Goal: Transaction & Acquisition: Purchase product/service

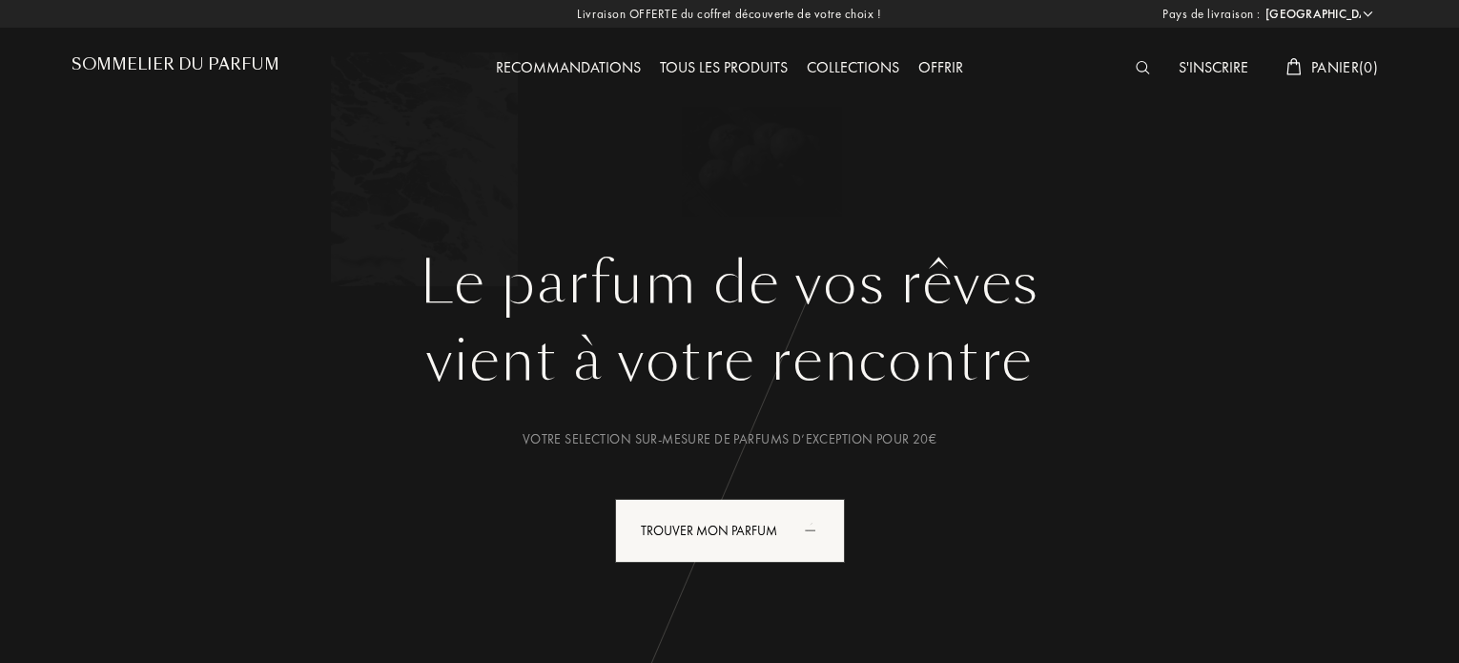
select select "FR"
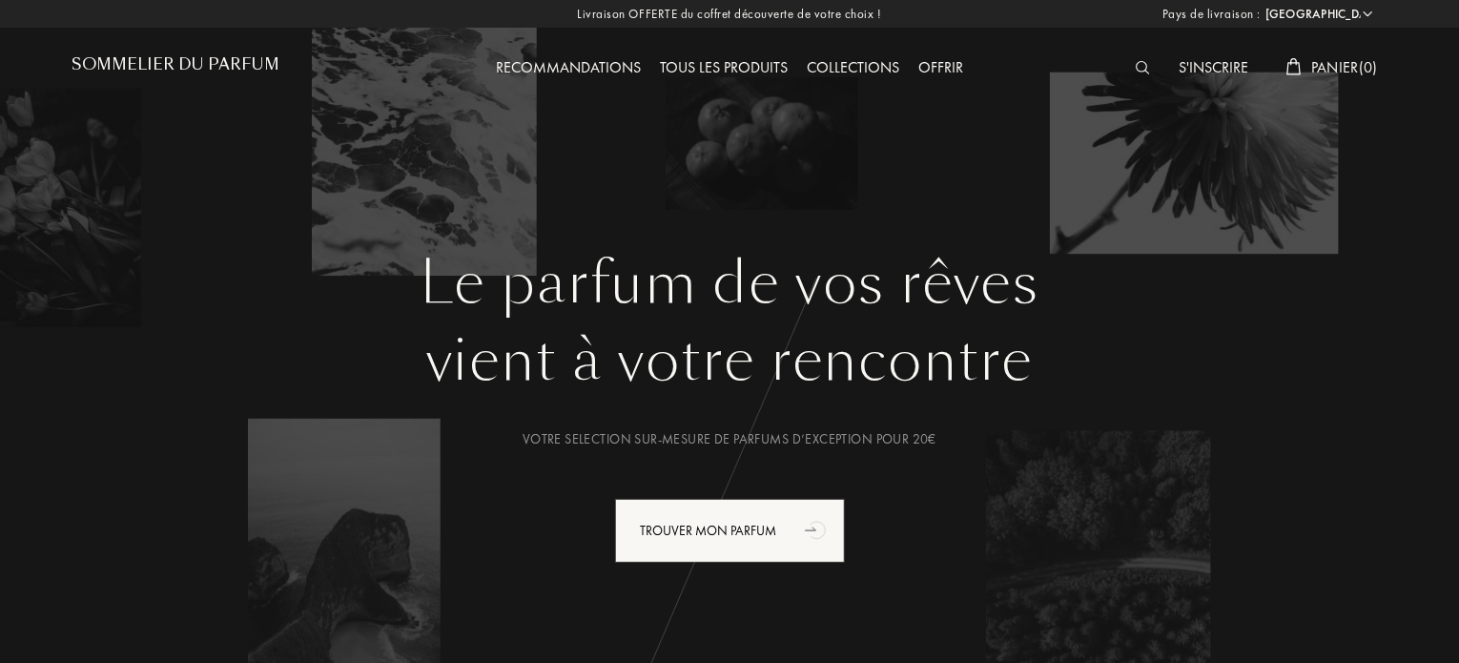
click at [732, 68] on div "Tous les produits" at bounding box center [723, 68] width 147 height 25
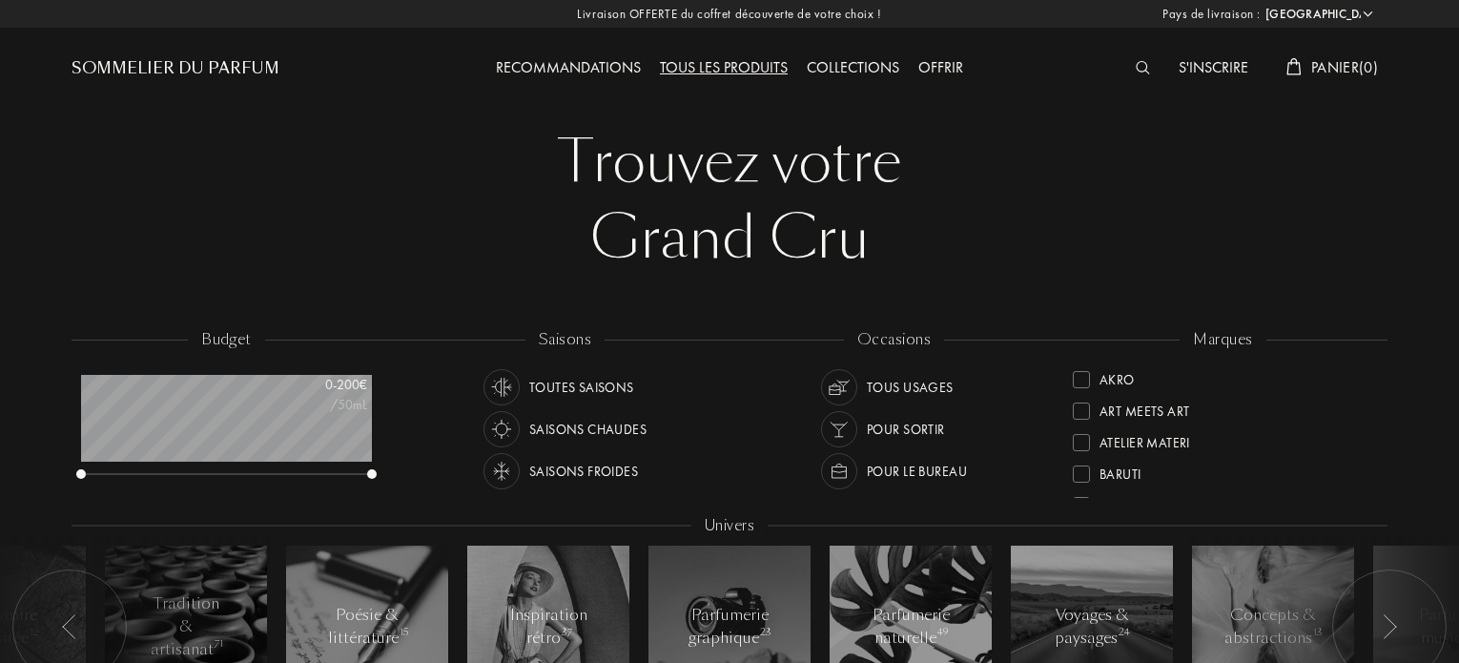
select select "FR"
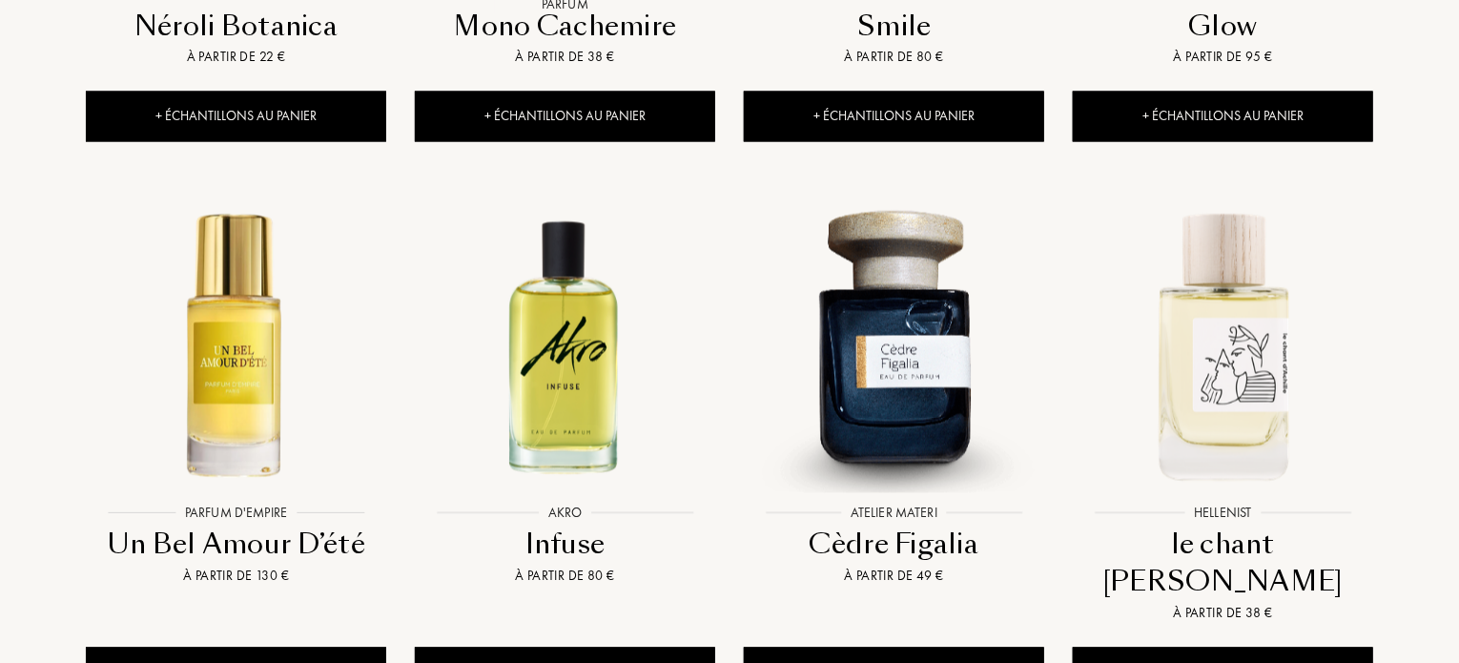
scroll to position [1868, 0]
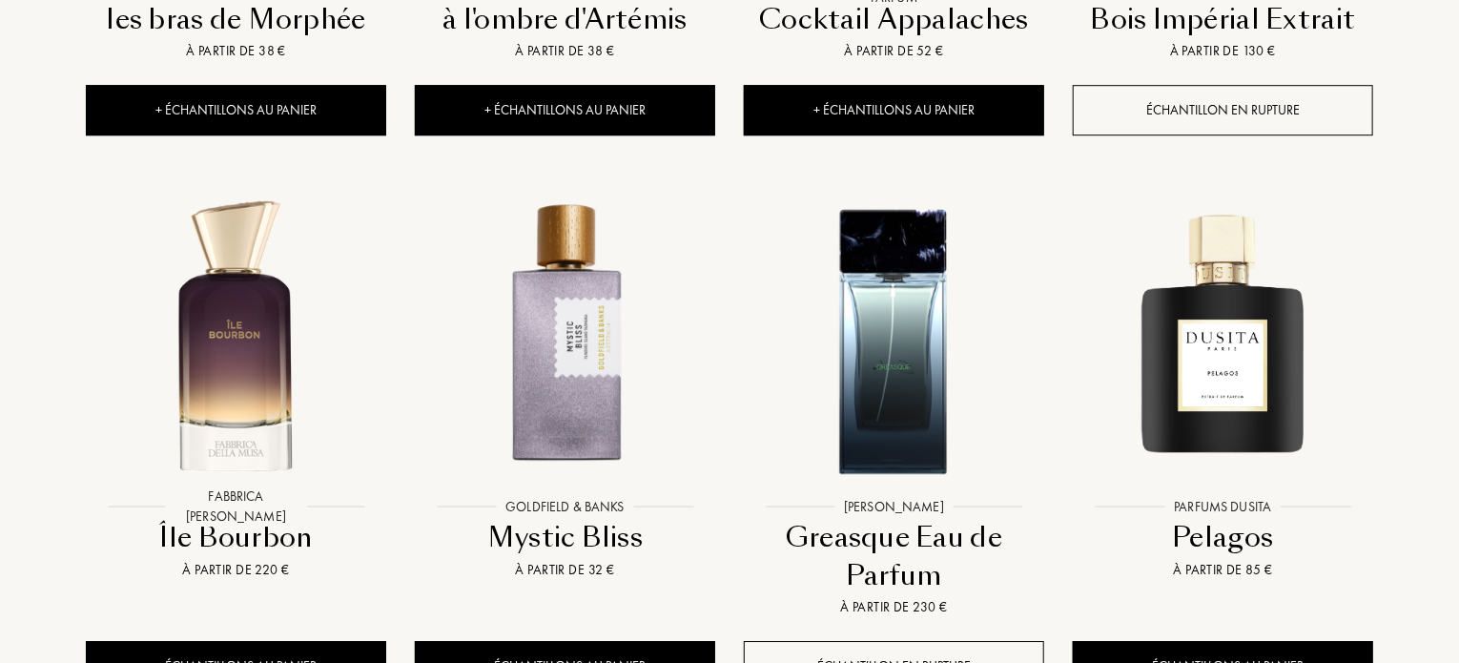
scroll to position [2860, 0]
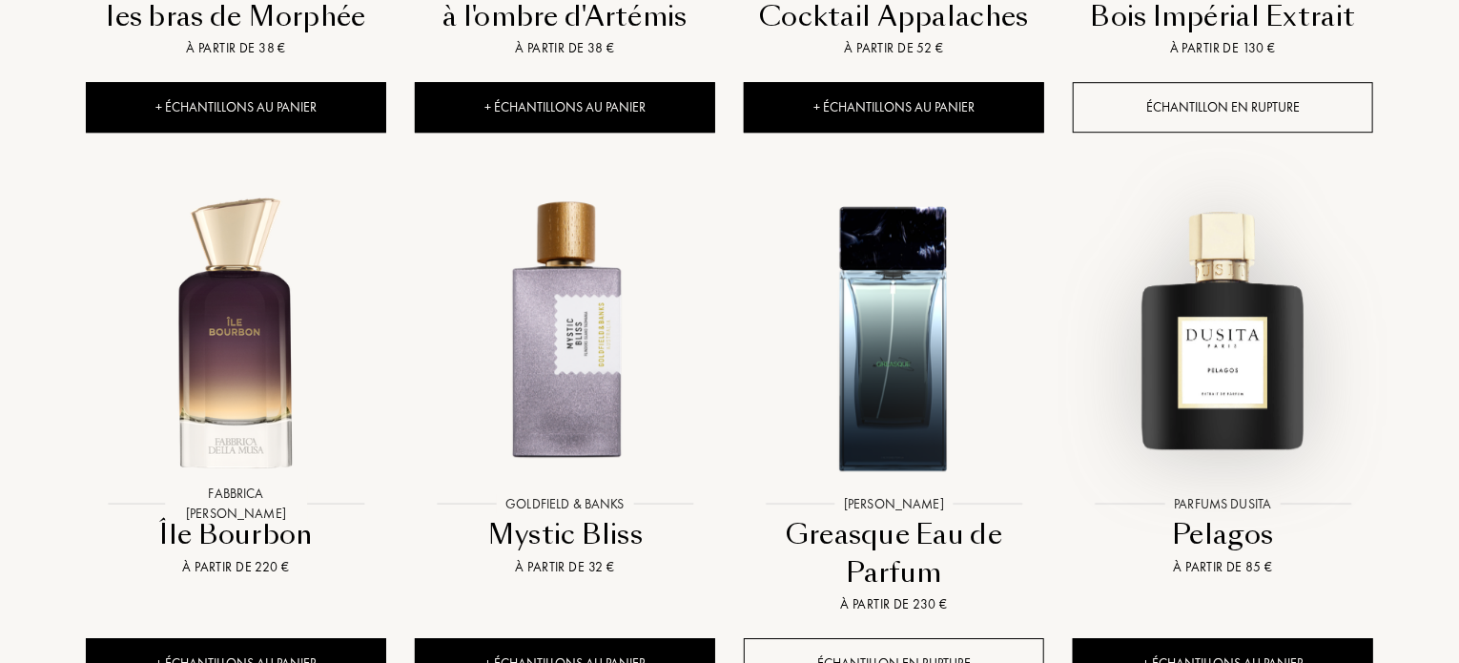
click at [1240, 255] on img at bounding box center [1222, 335] width 296 height 296
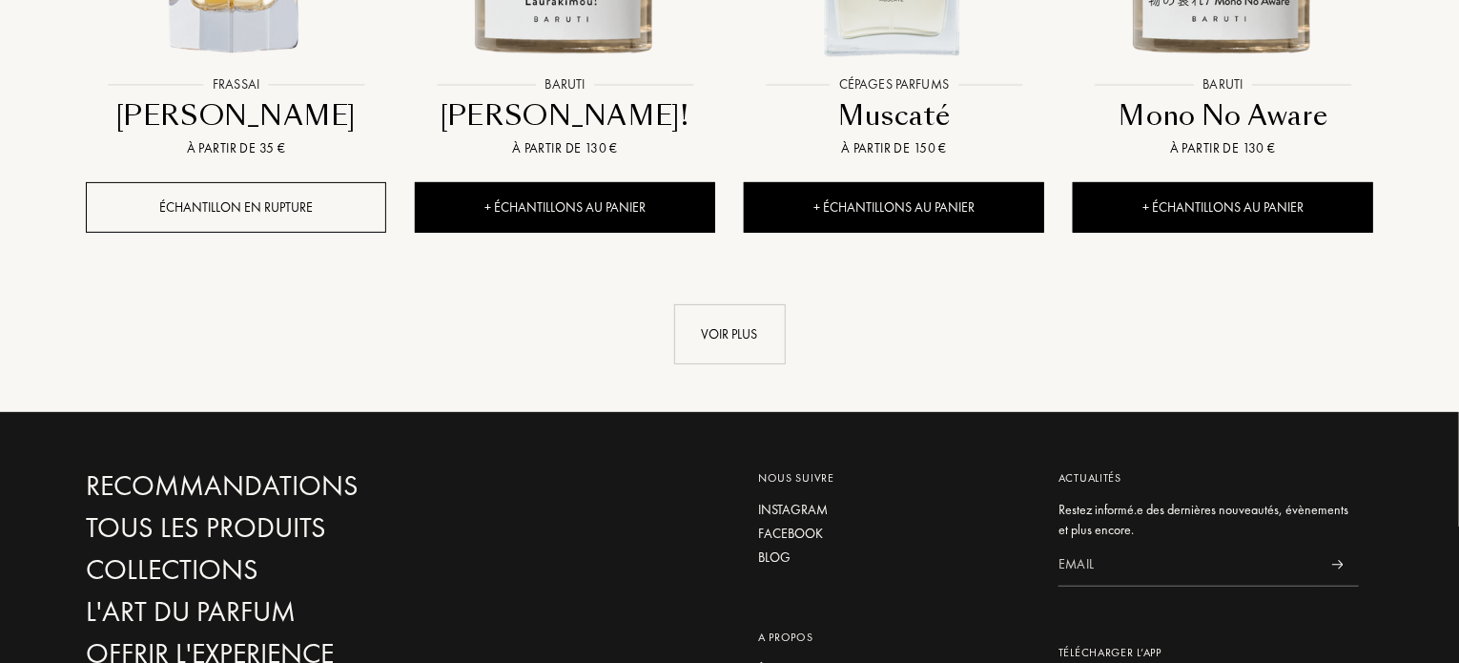
scroll to position [3851, 0]
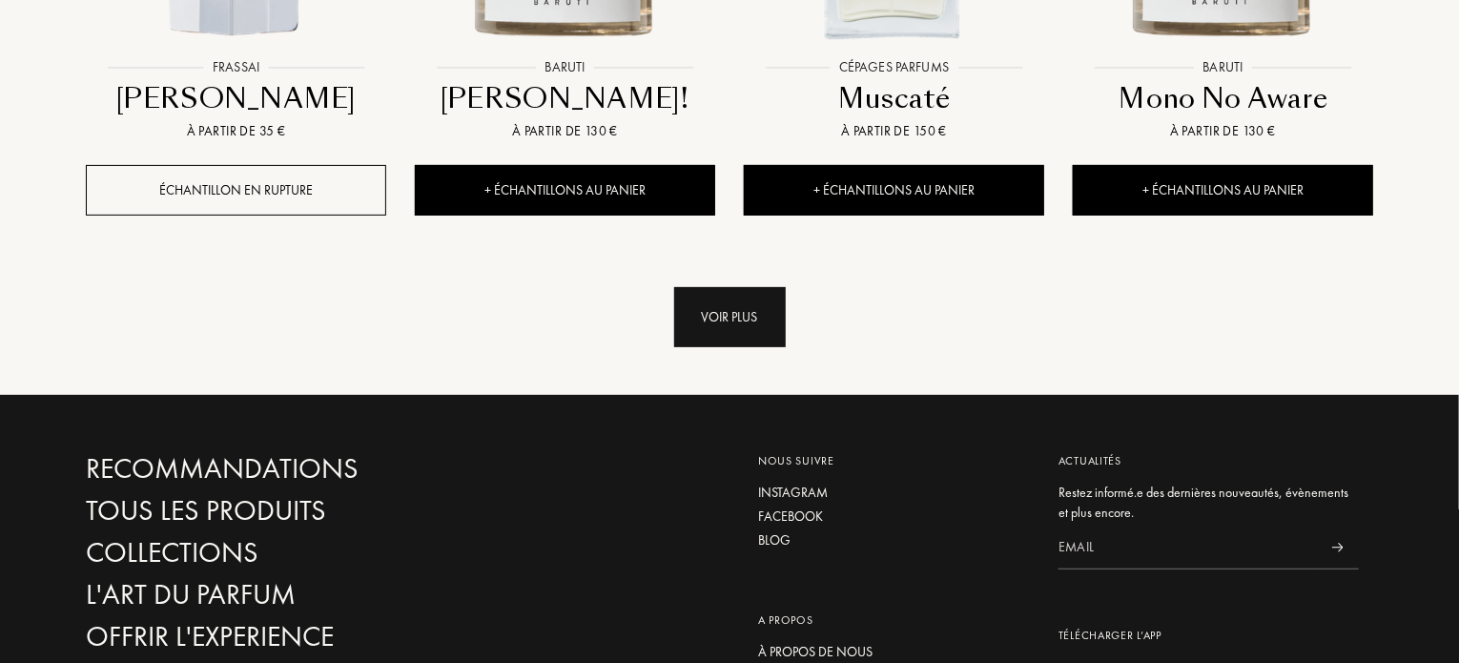
click at [732, 287] on div "Voir plus" at bounding box center [730, 317] width 112 height 60
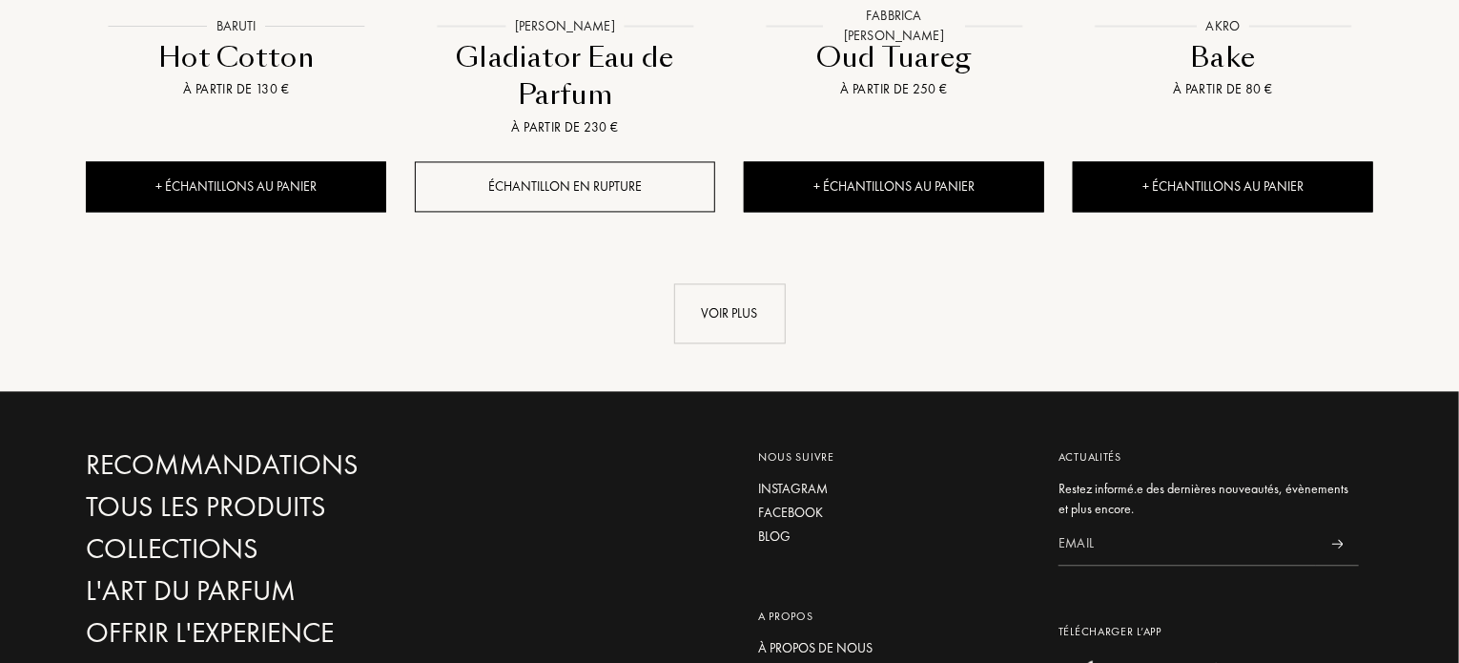
scroll to position [5529, 0]
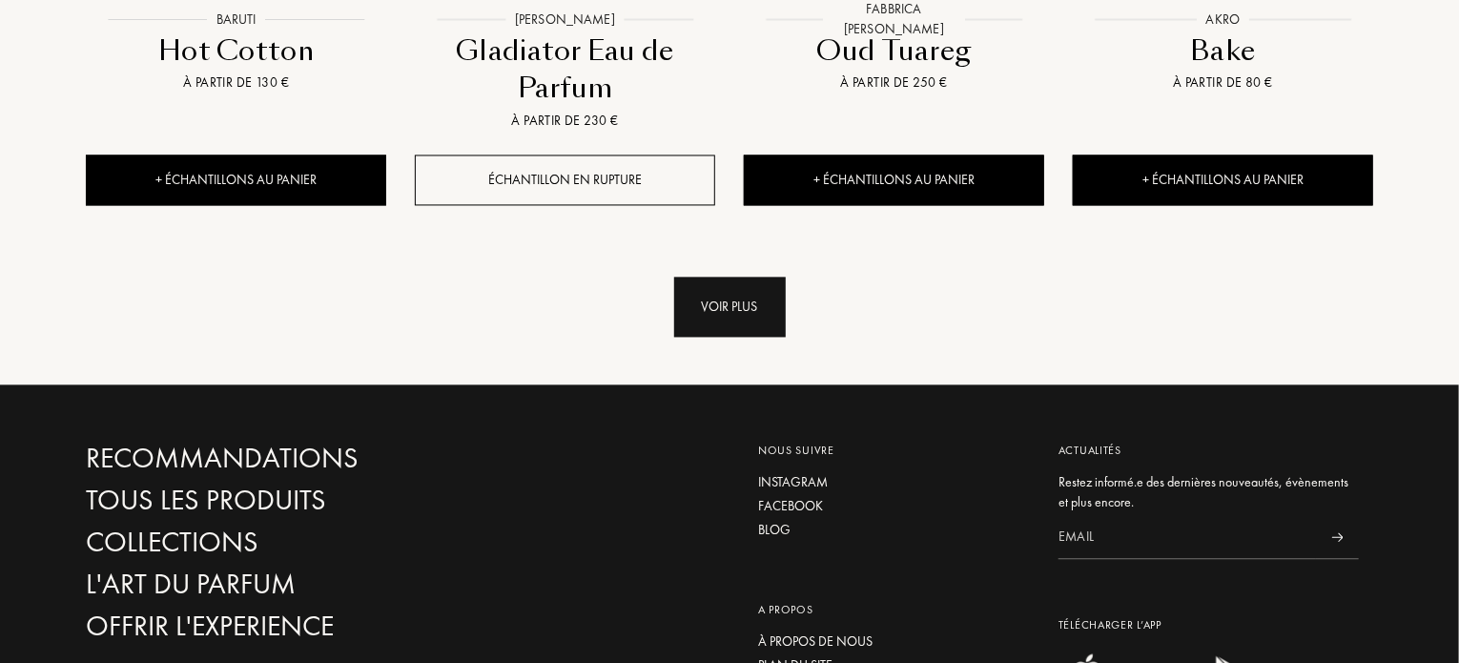
click at [709, 276] on div "Voir plus" at bounding box center [730, 306] width 112 height 60
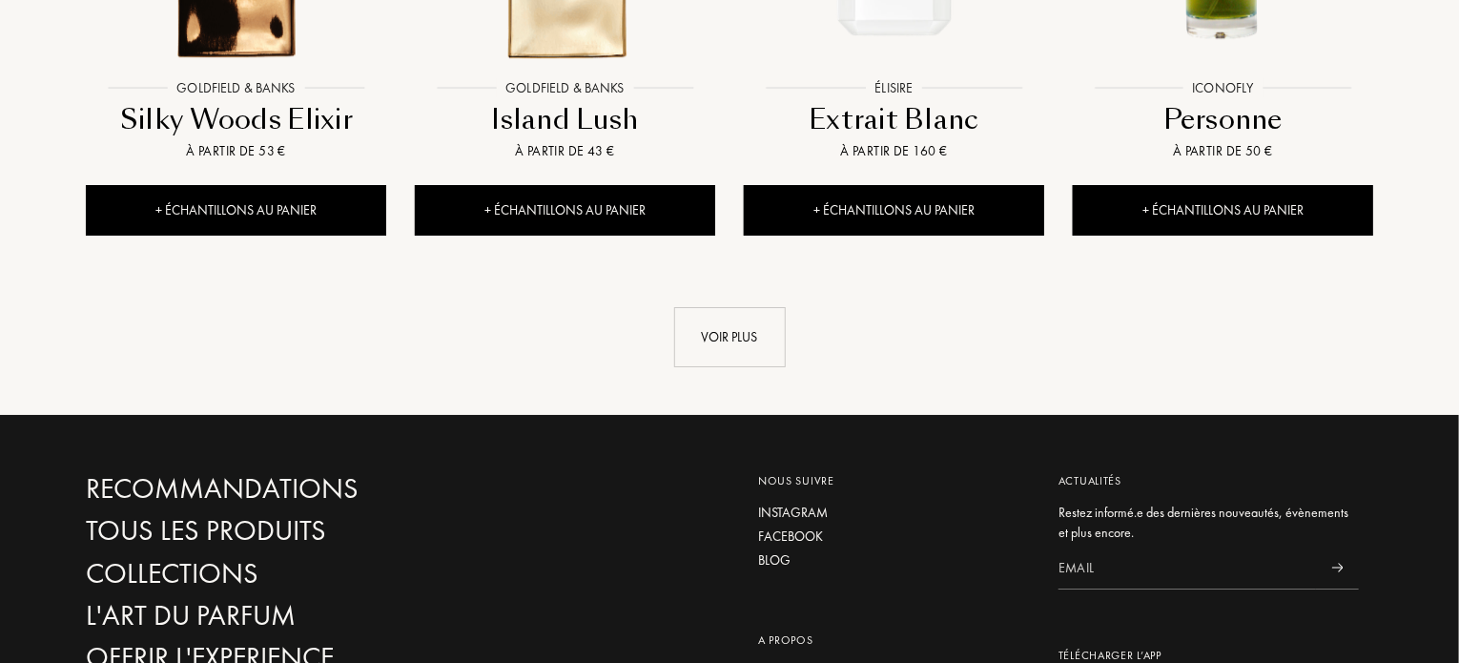
scroll to position [7054, 0]
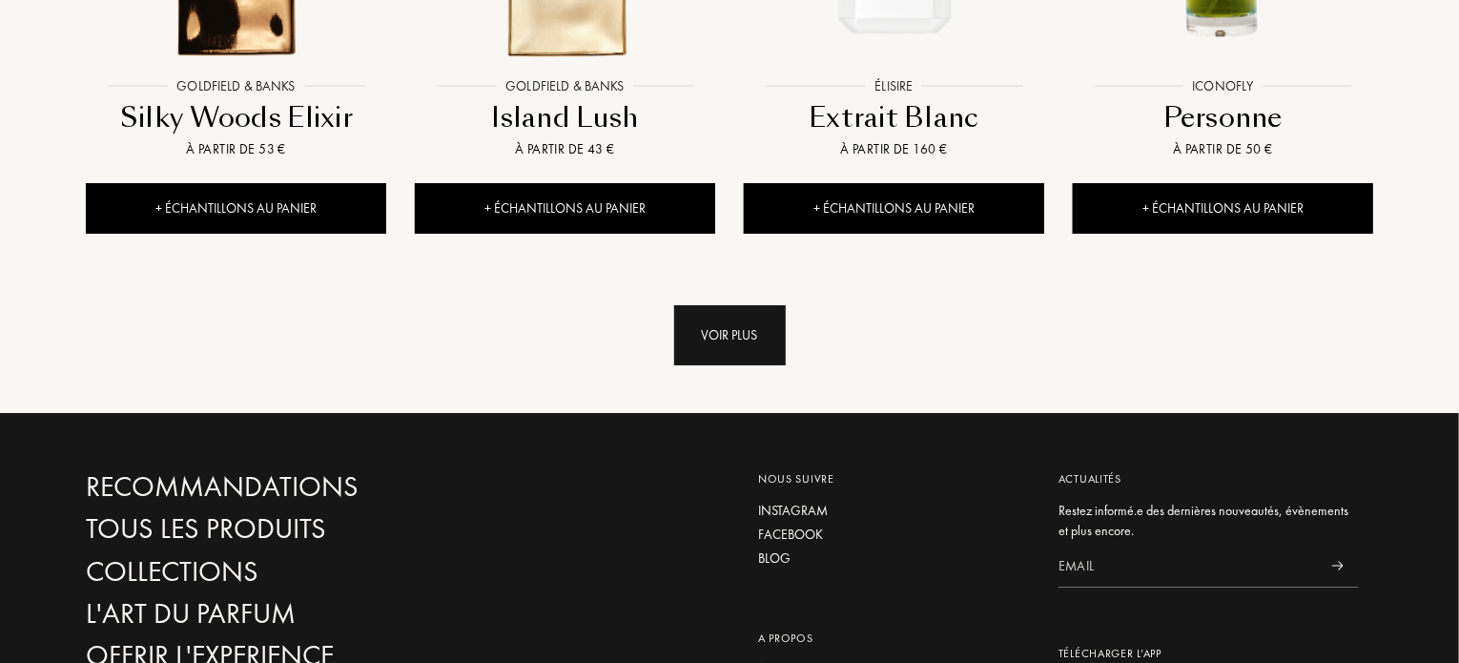
click at [724, 305] on div "Voir plus" at bounding box center [730, 335] width 112 height 60
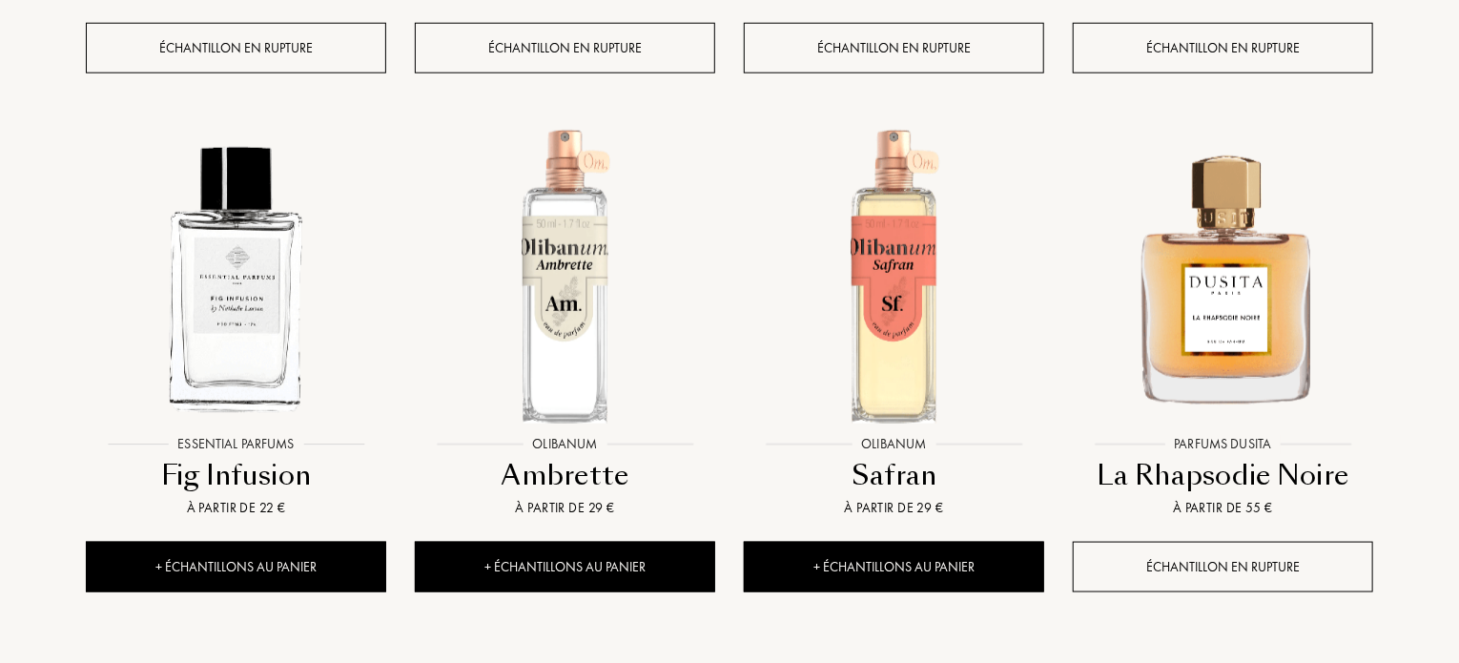
scroll to position [8313, 0]
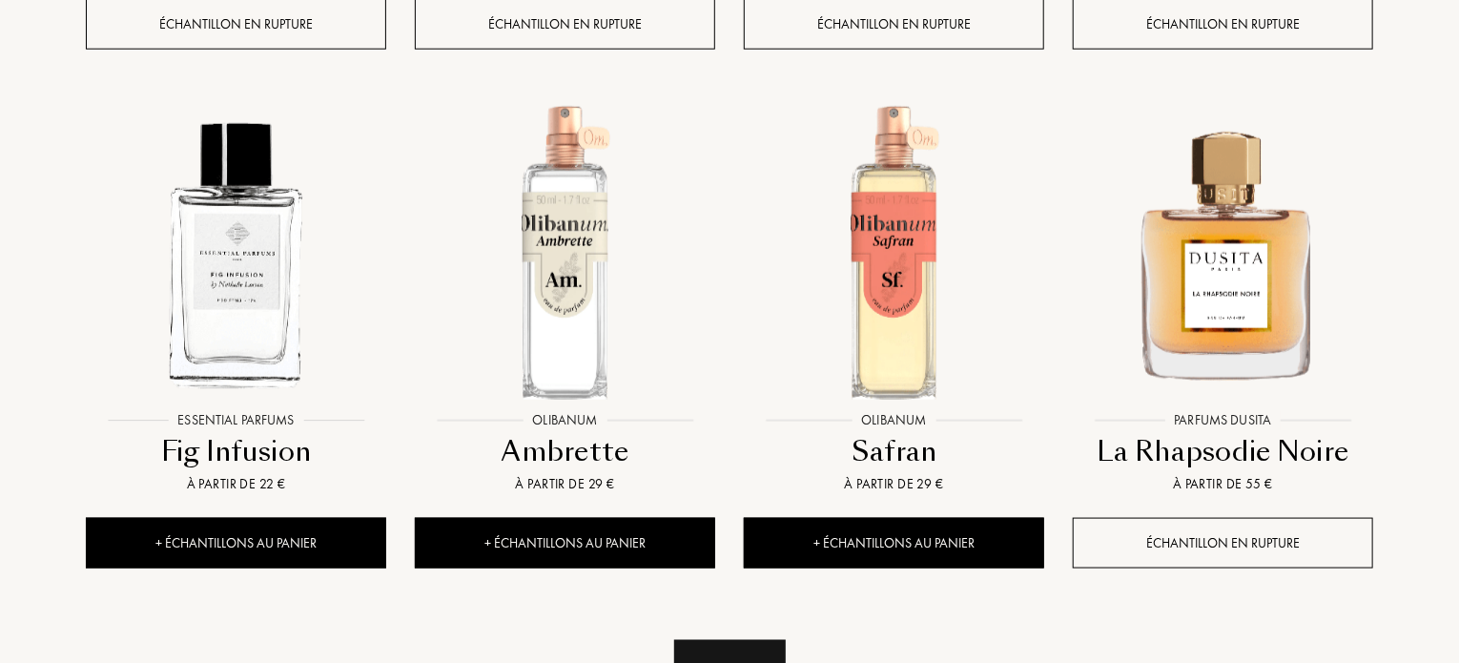
click at [712, 640] on div "Voir plus" at bounding box center [730, 670] width 112 height 60
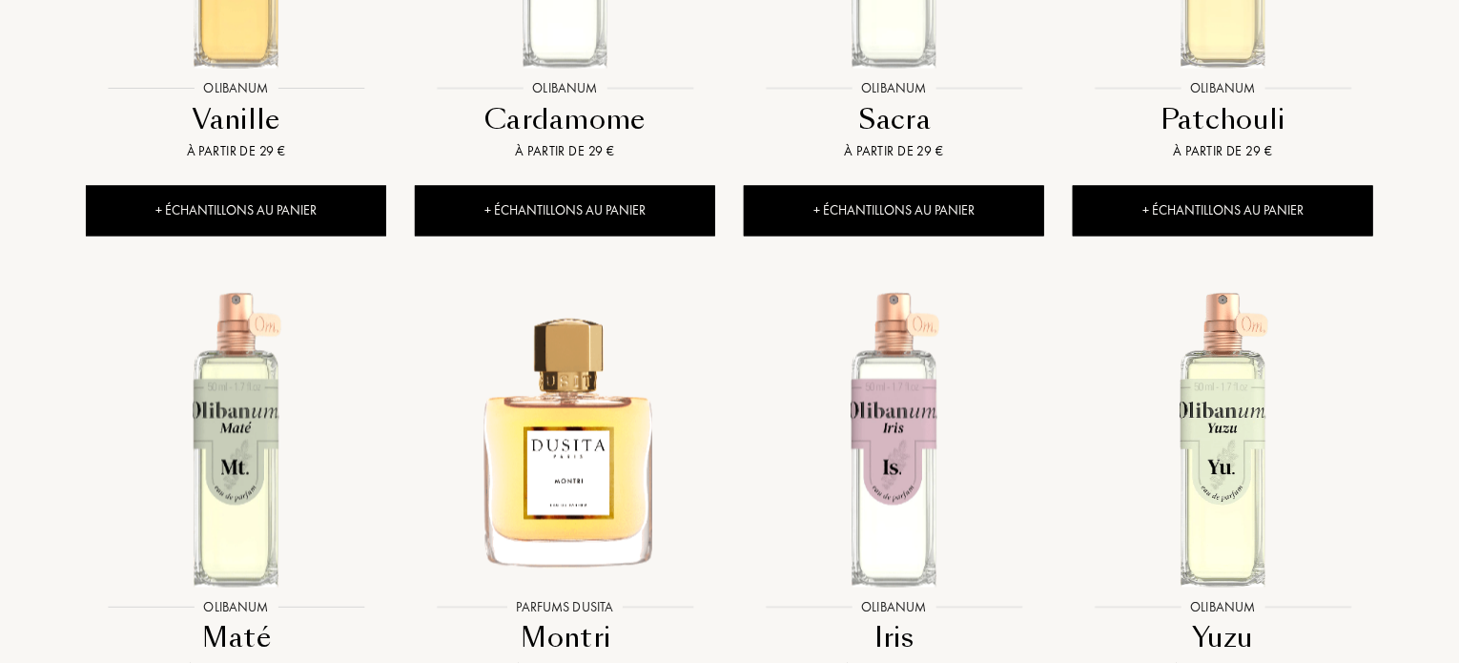
scroll to position [9190, 0]
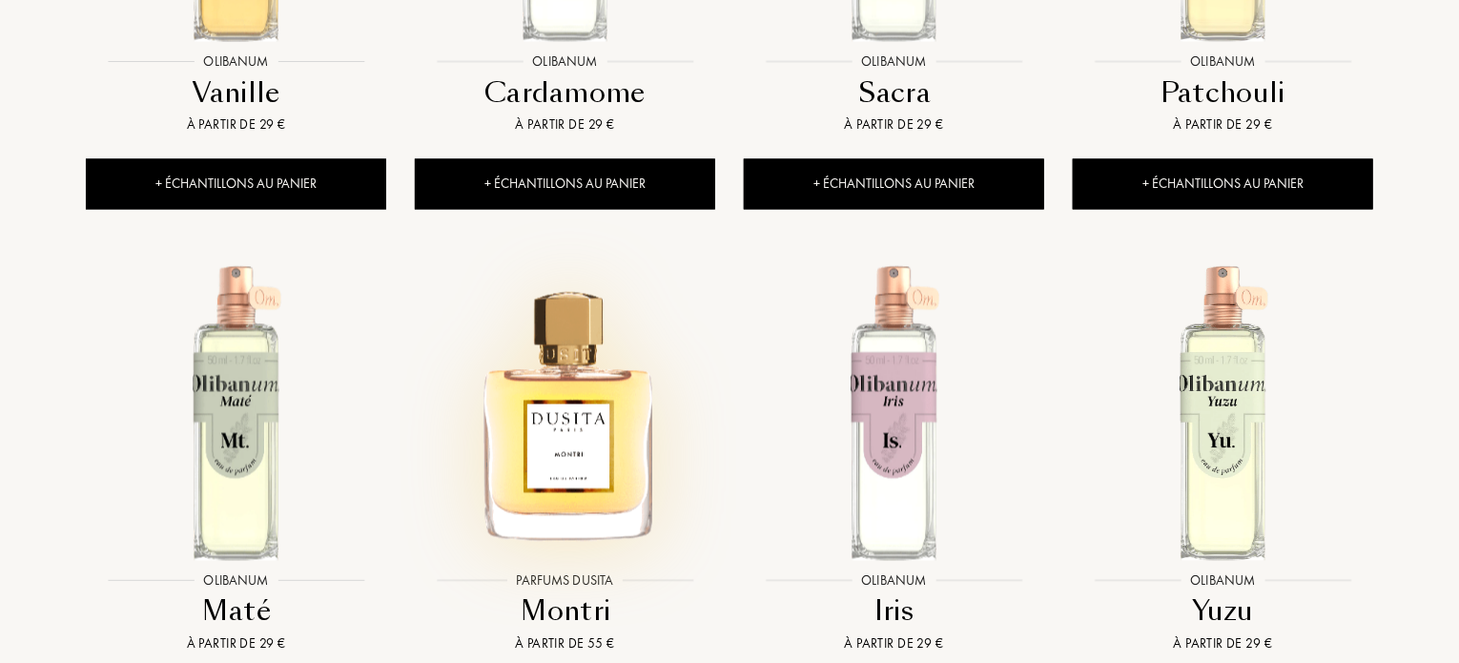
click at [542, 316] on img at bounding box center [565, 411] width 296 height 296
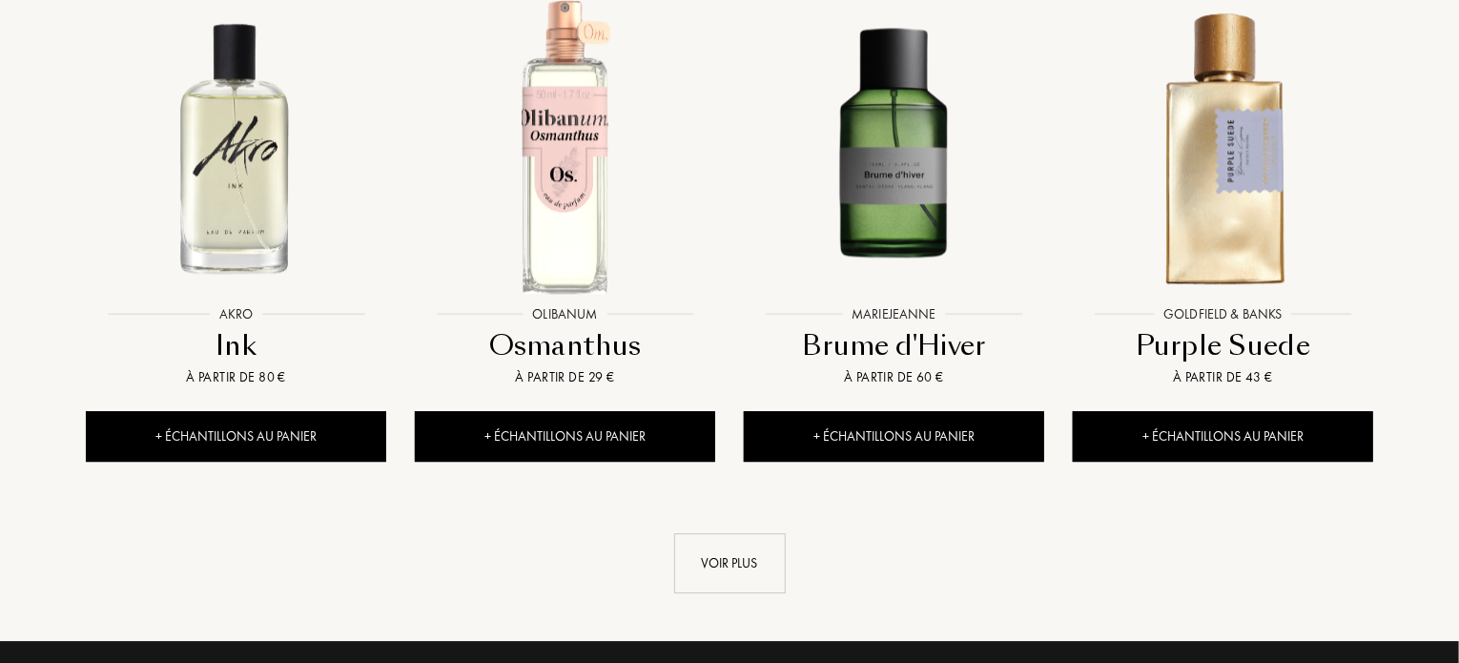
scroll to position [10143, 0]
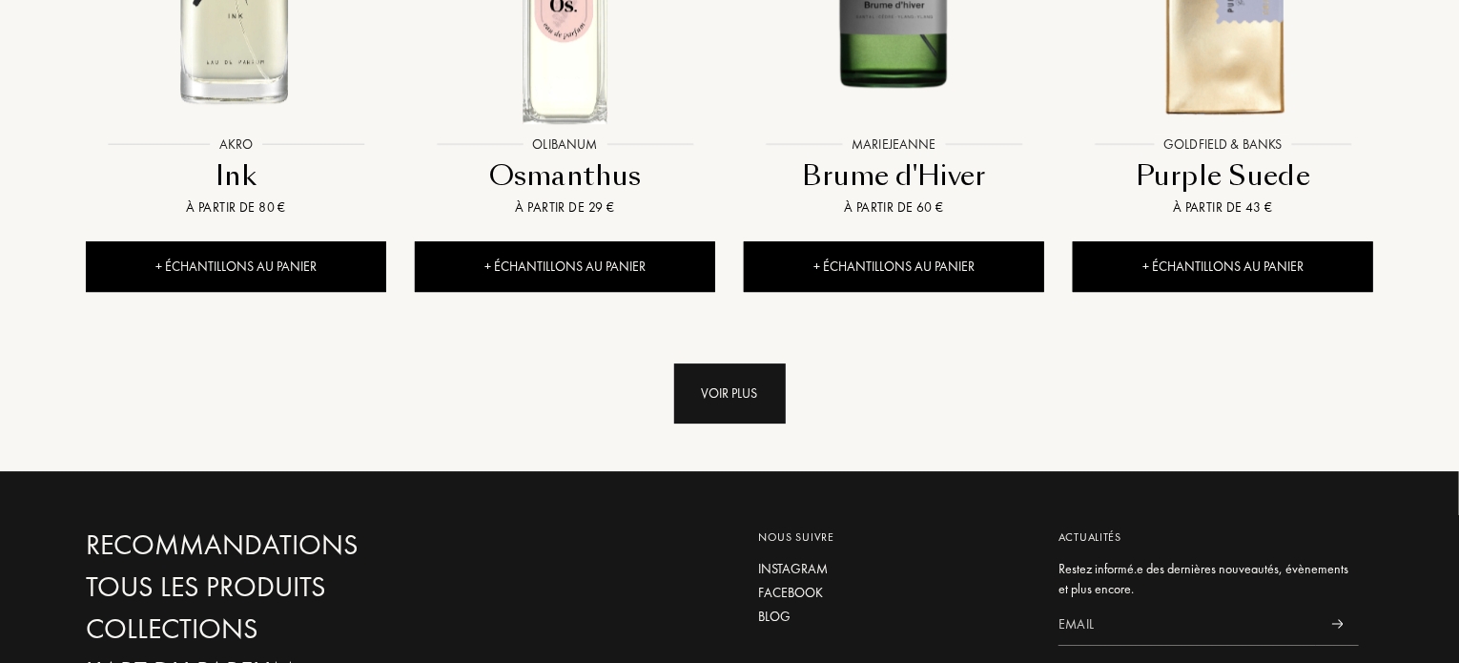
click at [723, 363] on div "Voir plus" at bounding box center [730, 393] width 112 height 60
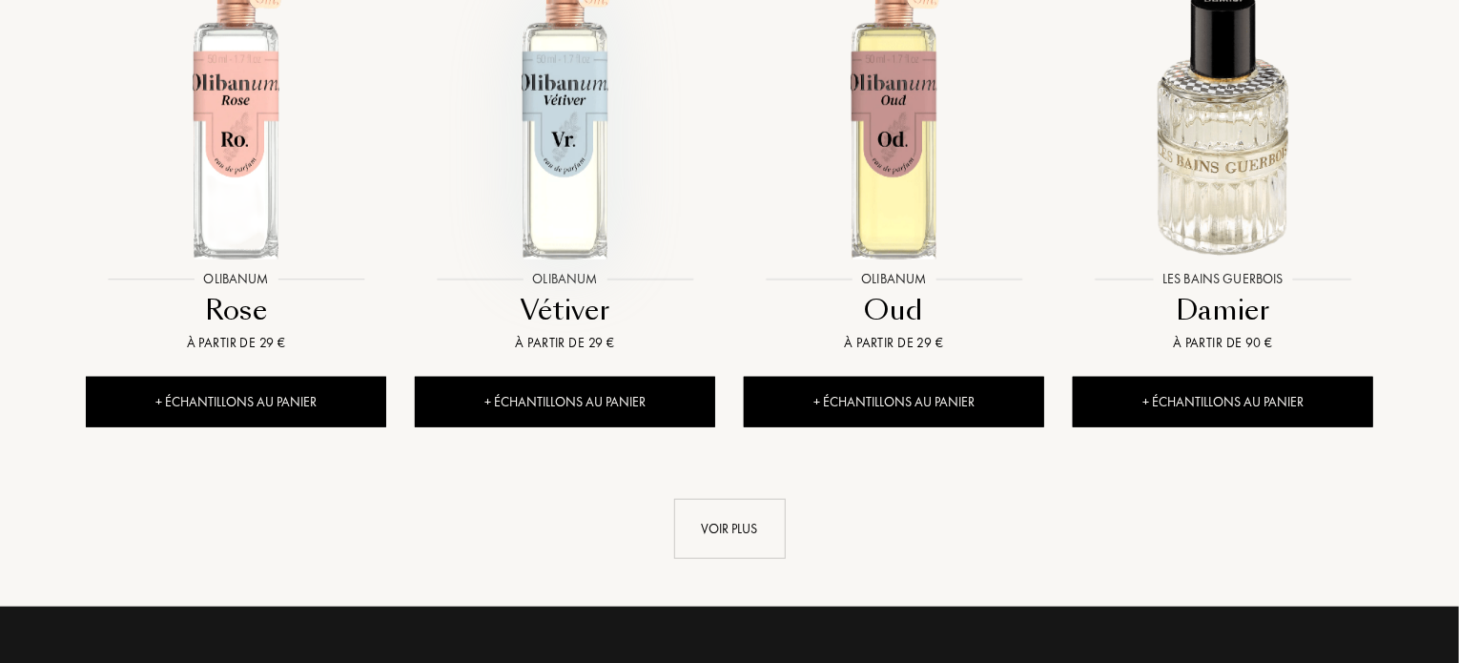
scroll to position [11592, 0]
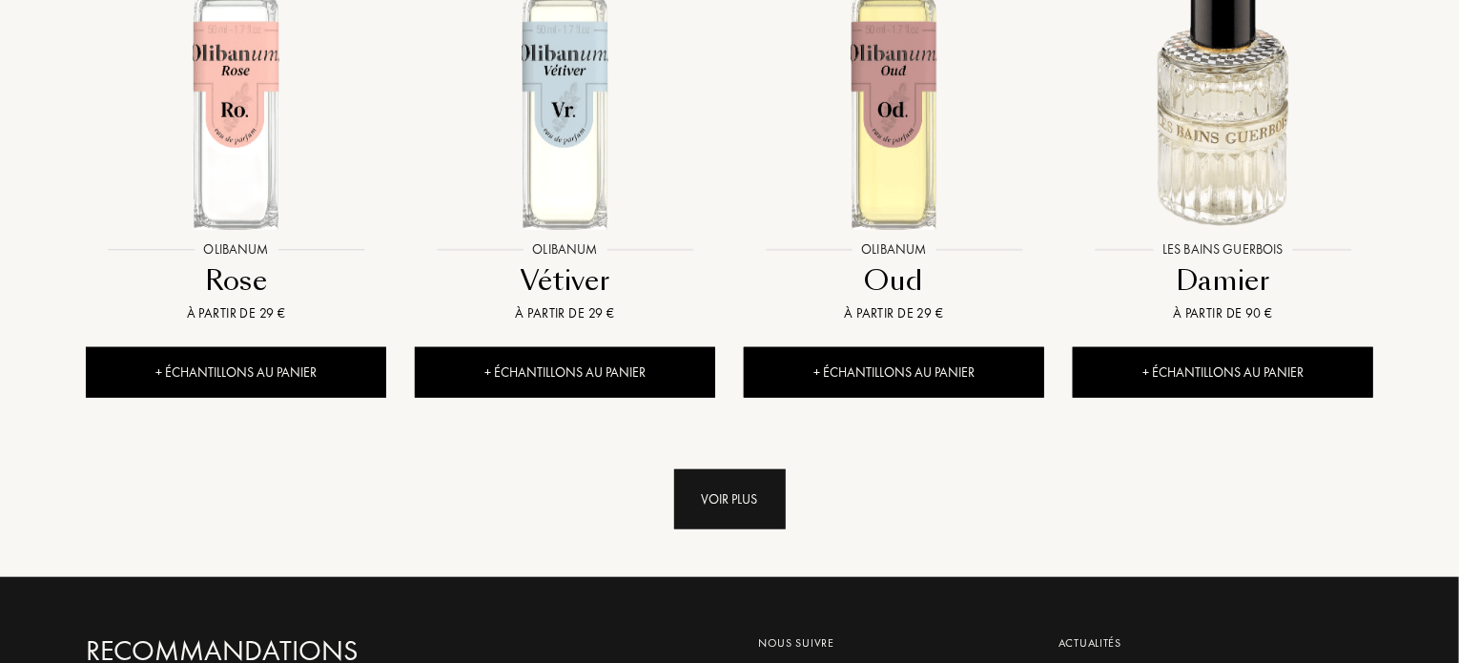
click at [728, 469] on div "Voir plus" at bounding box center [730, 499] width 112 height 60
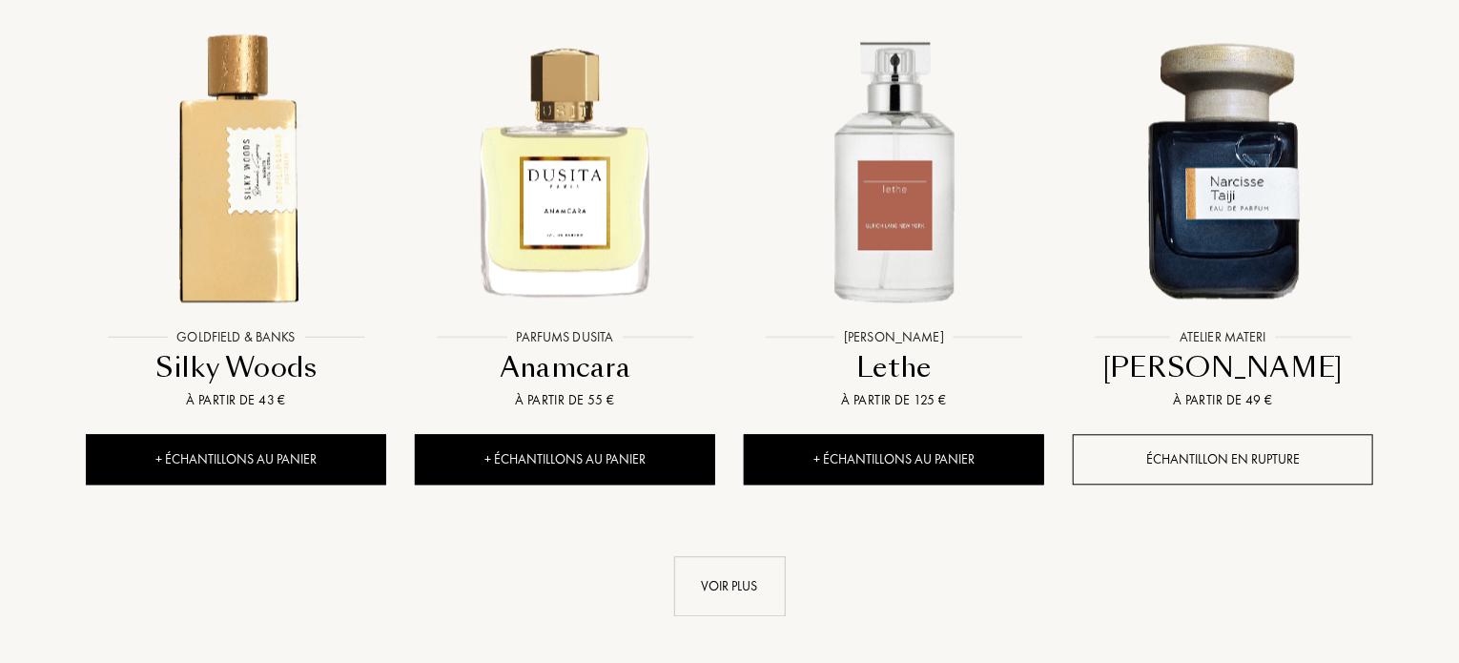
scroll to position [13079, 0]
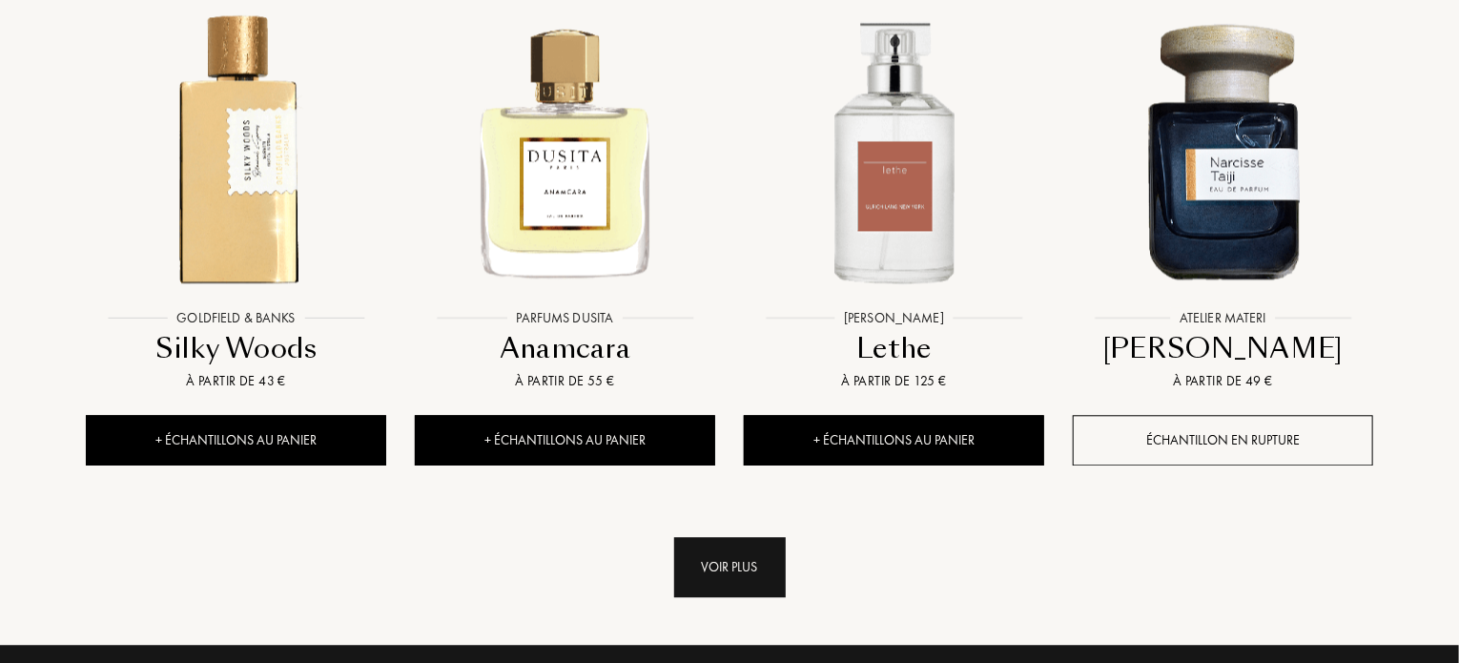
click at [724, 537] on div "Voir plus" at bounding box center [730, 567] width 112 height 60
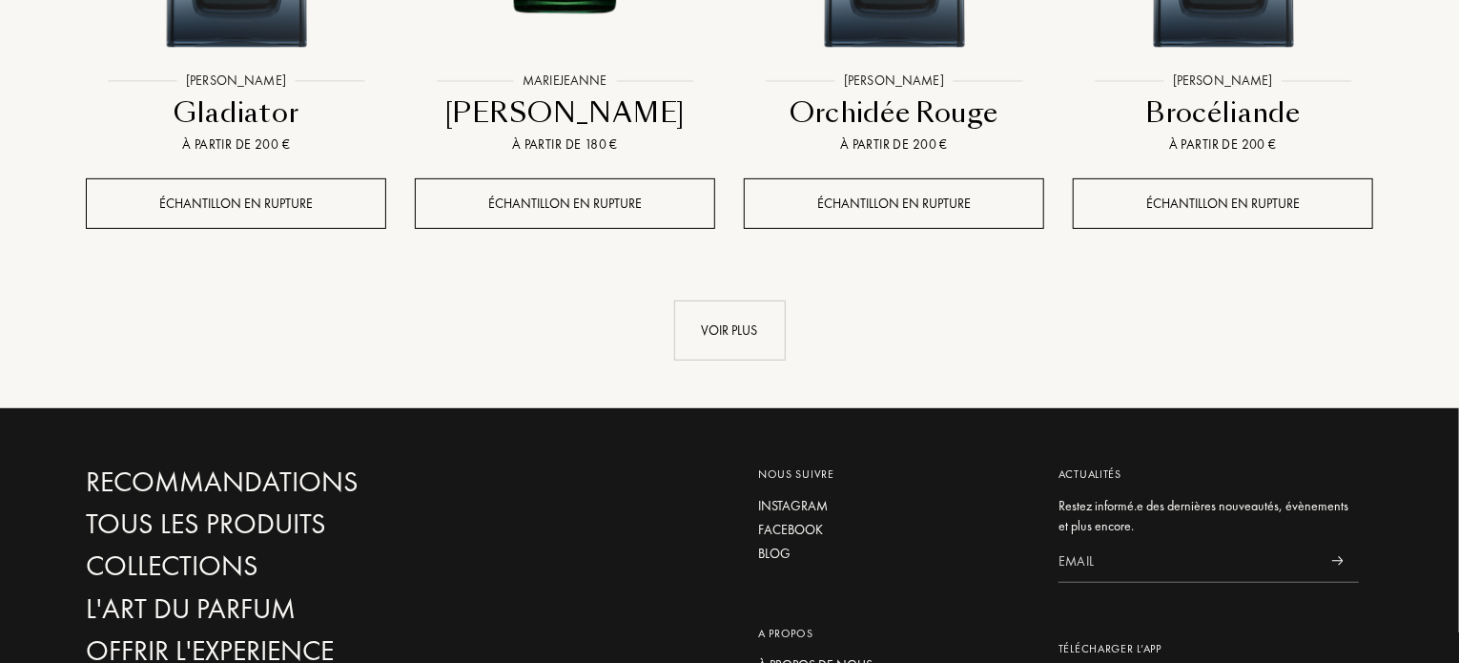
scroll to position [14871, 0]
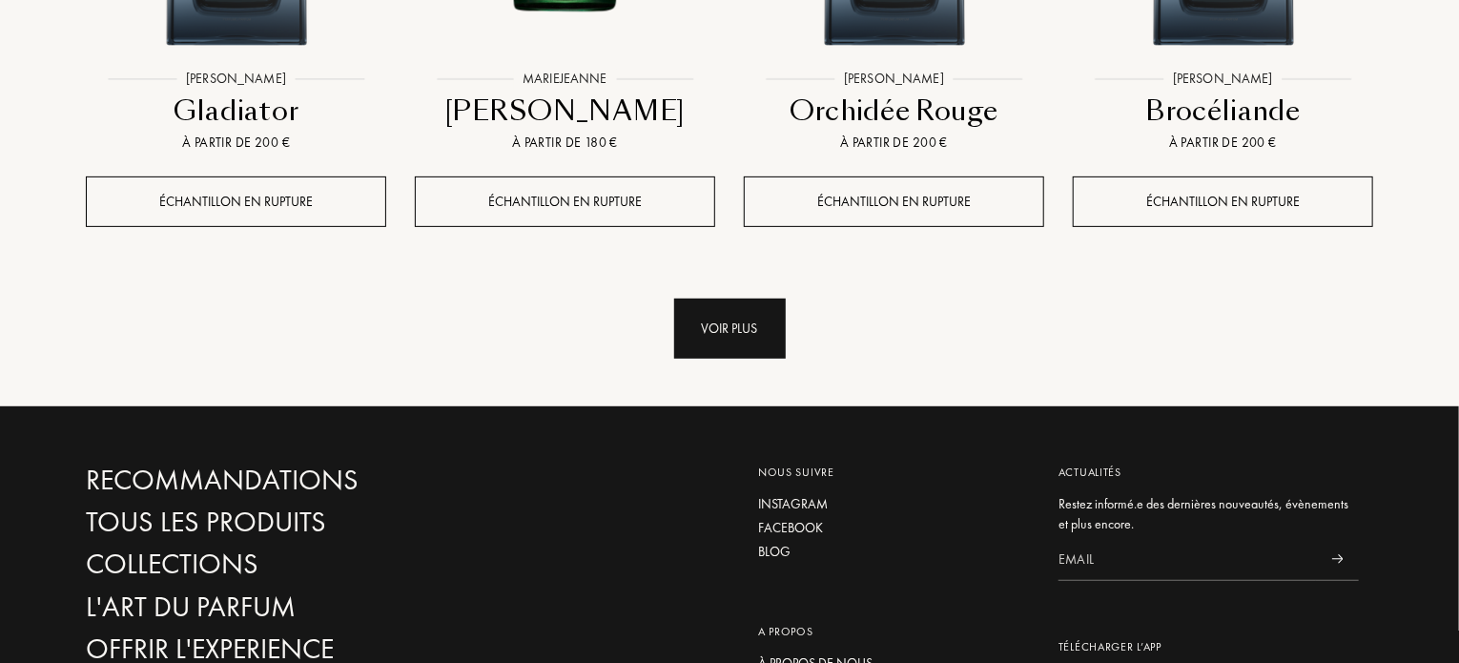
click at [742, 298] on div "Voir plus" at bounding box center [730, 328] width 112 height 60
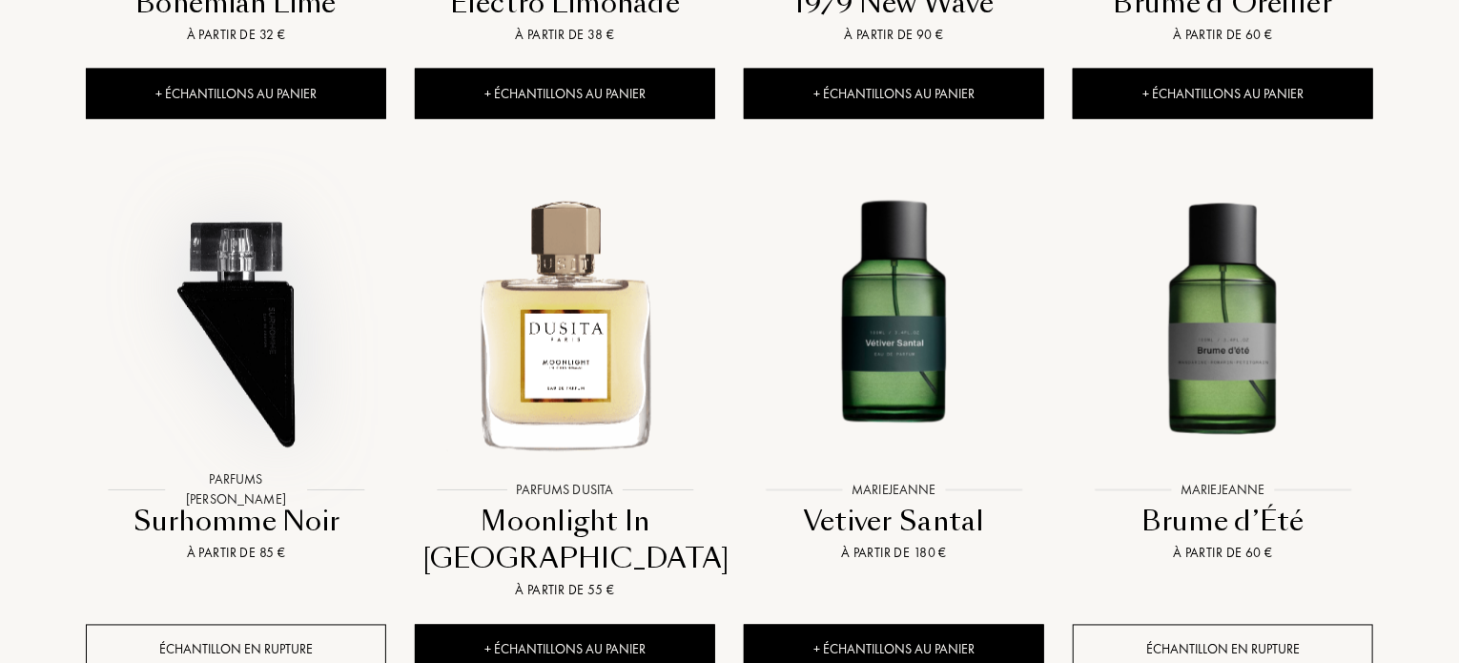
scroll to position [16053, 0]
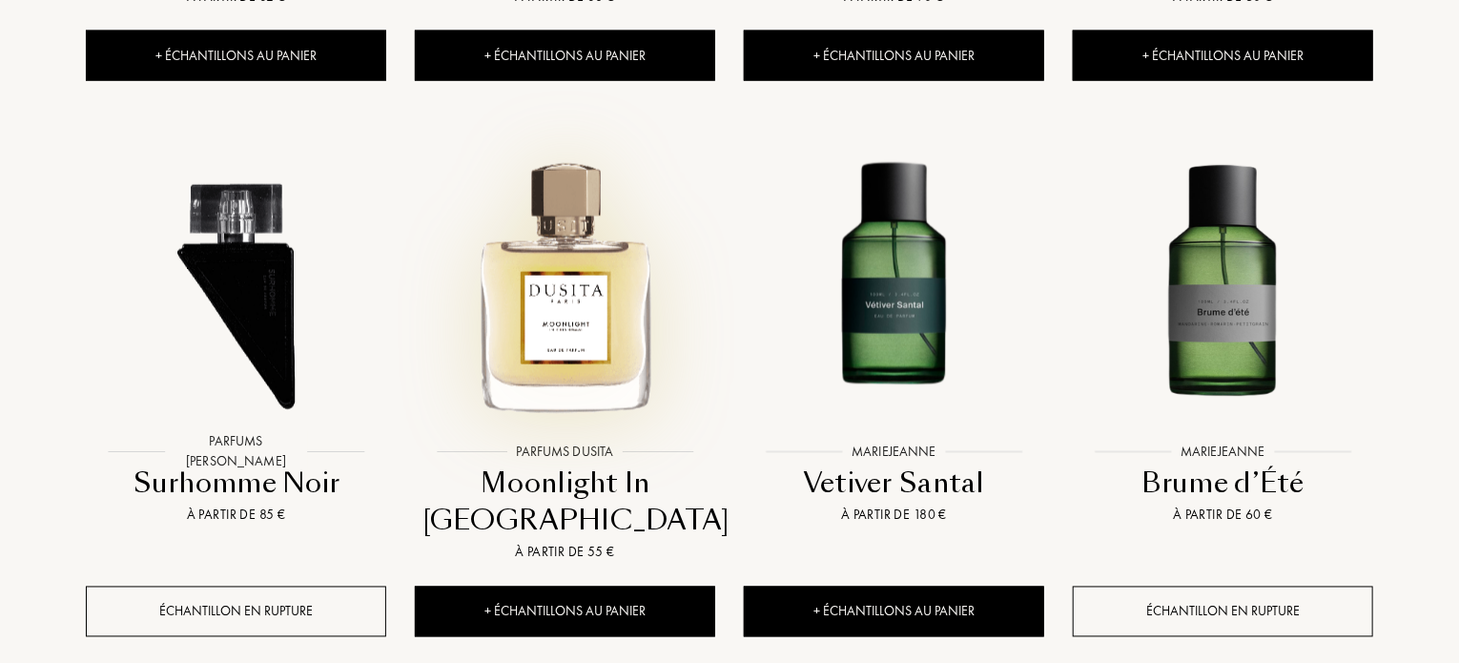
click at [545, 182] on img at bounding box center [565, 283] width 296 height 296
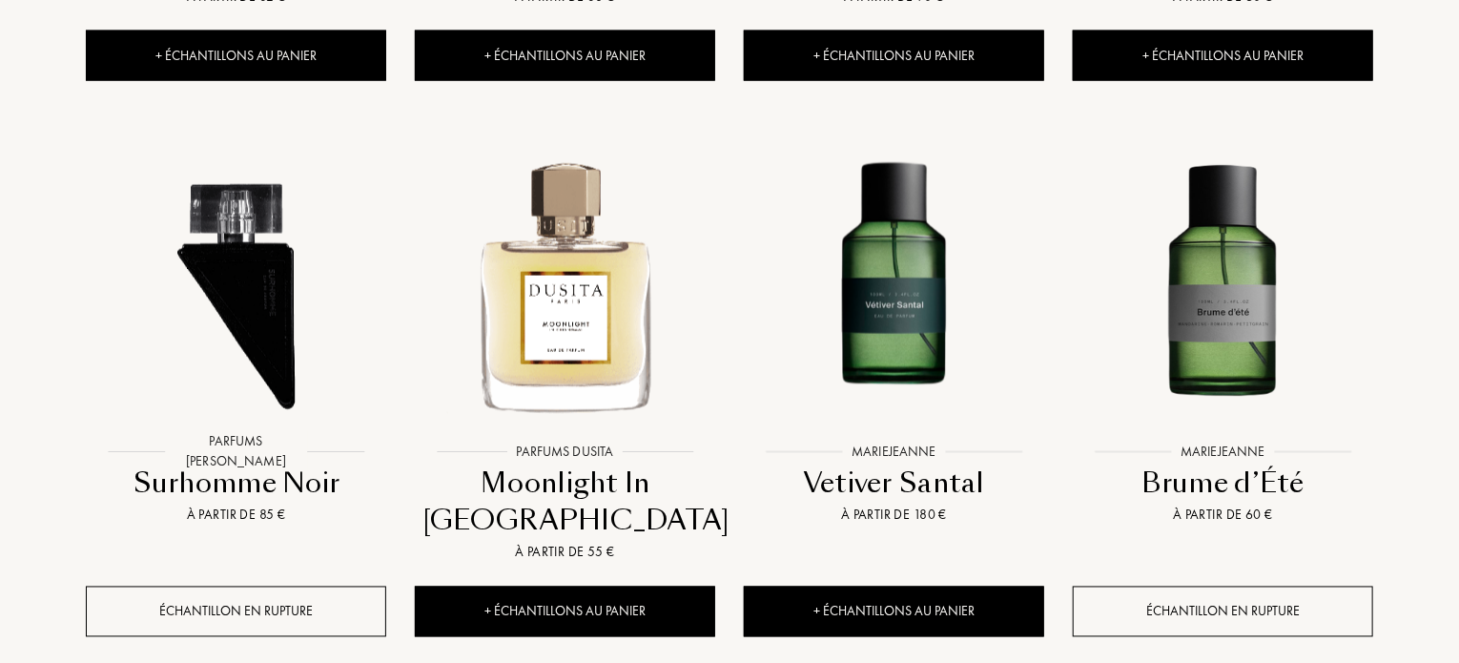
scroll to position [16091, 0]
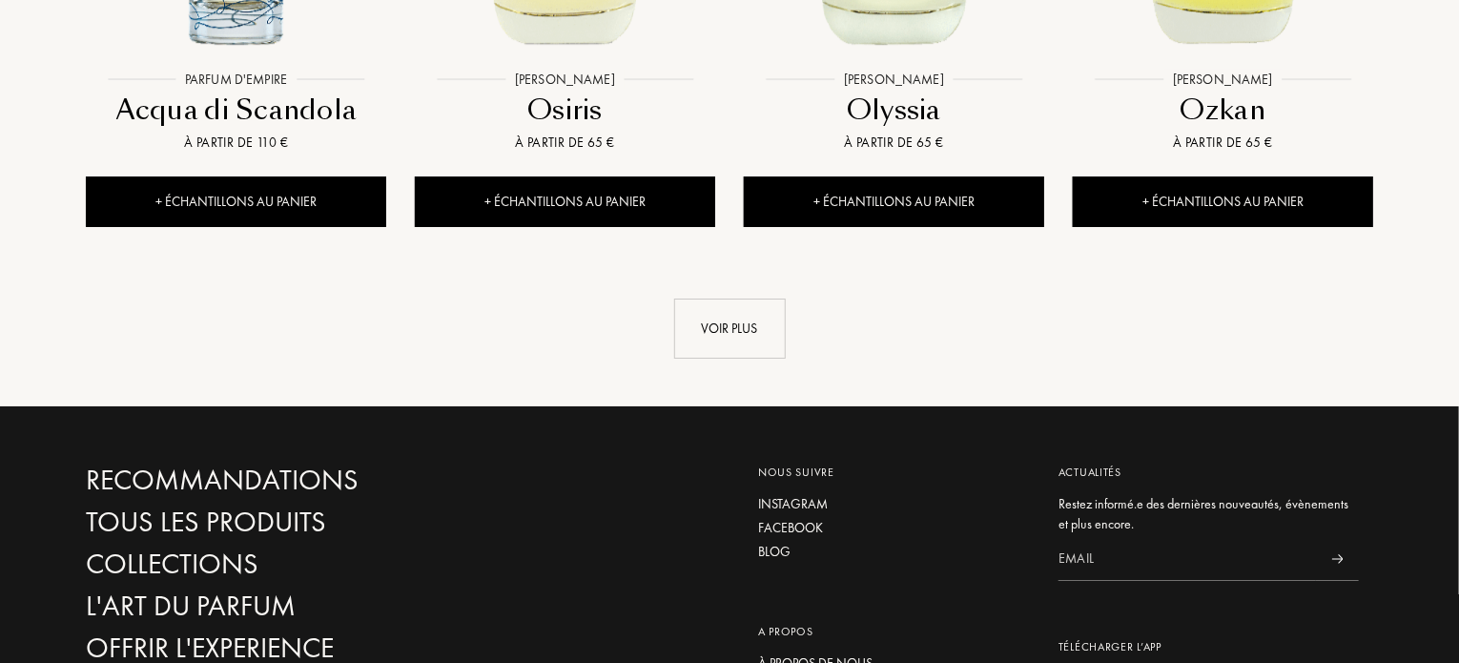
scroll to position [18074, 0]
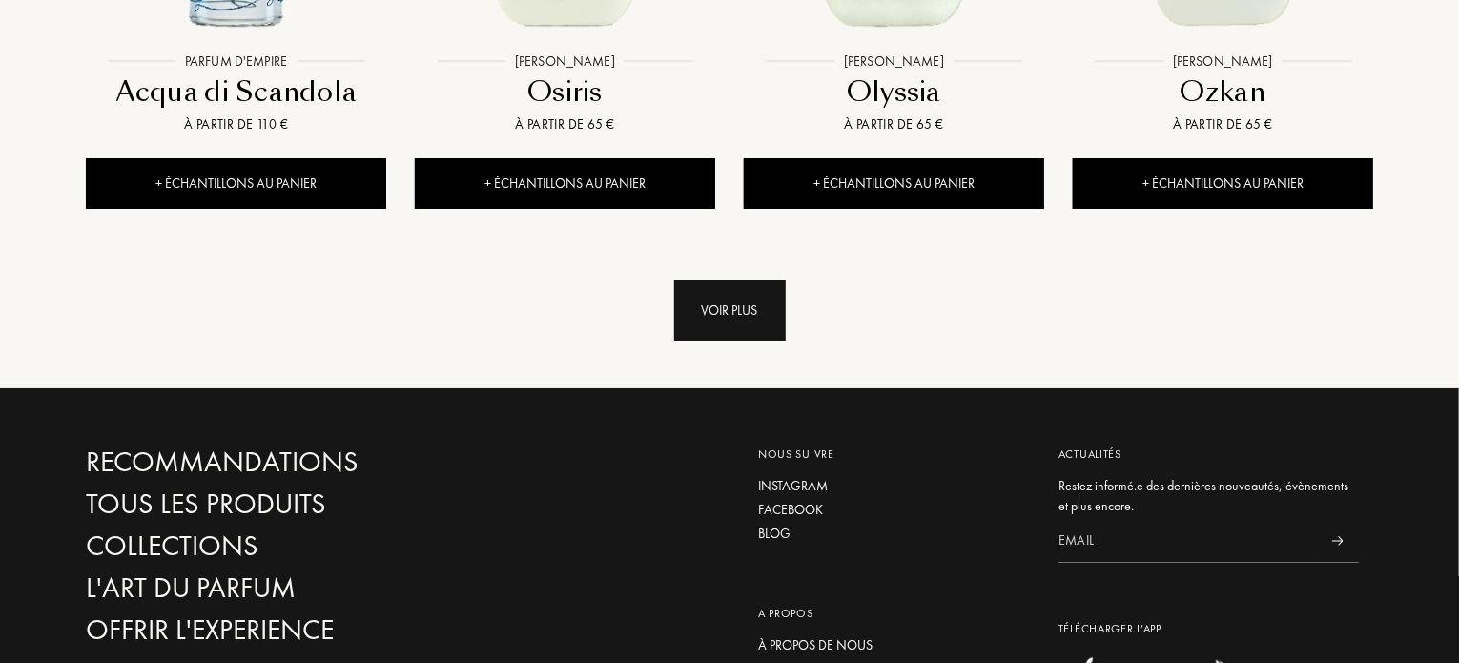
click at [744, 280] on div "Voir plus" at bounding box center [730, 310] width 112 height 60
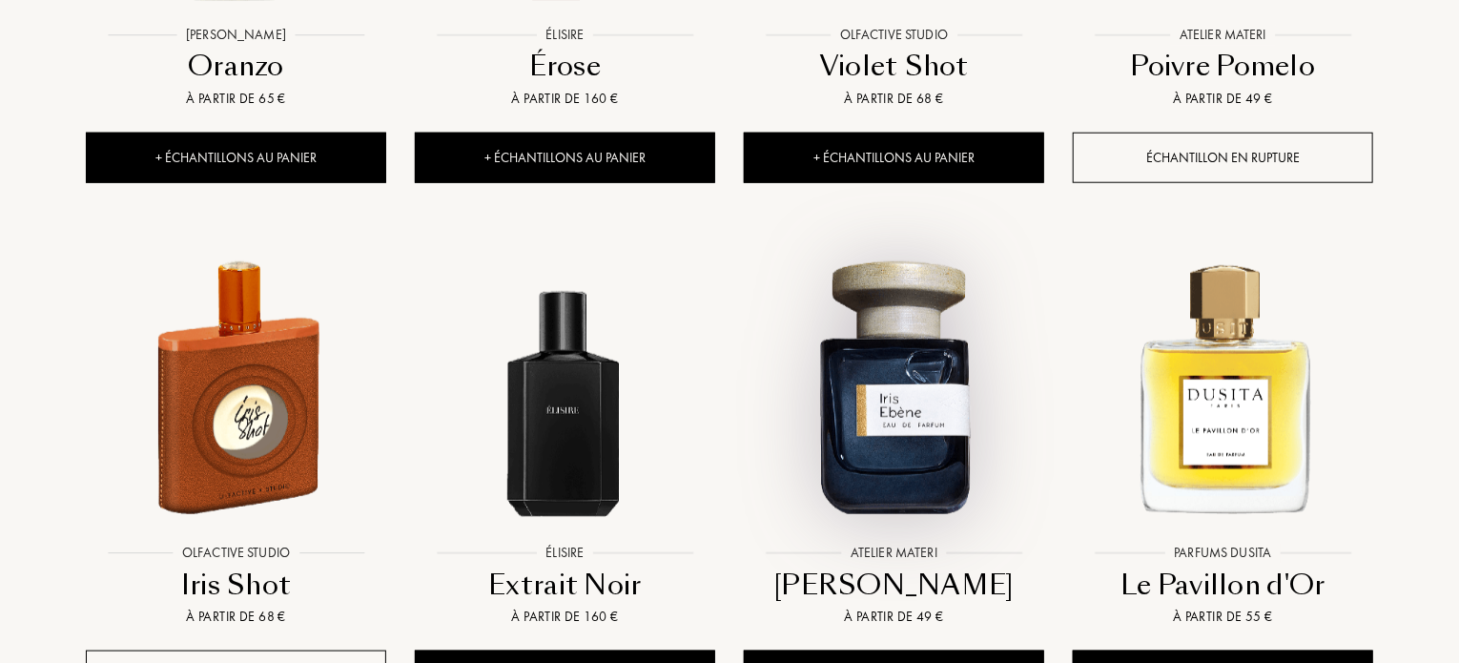
scroll to position [19142, 0]
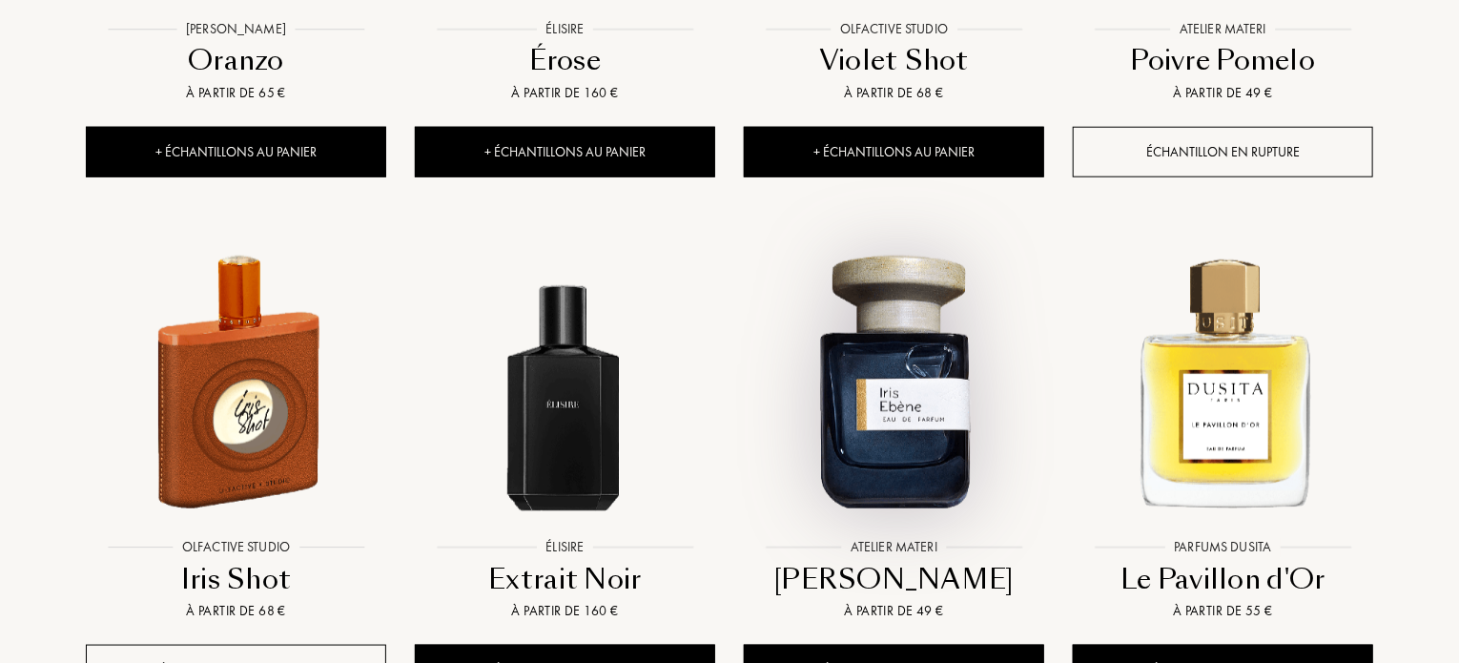
click at [873, 235] on img at bounding box center [893, 380] width 296 height 296
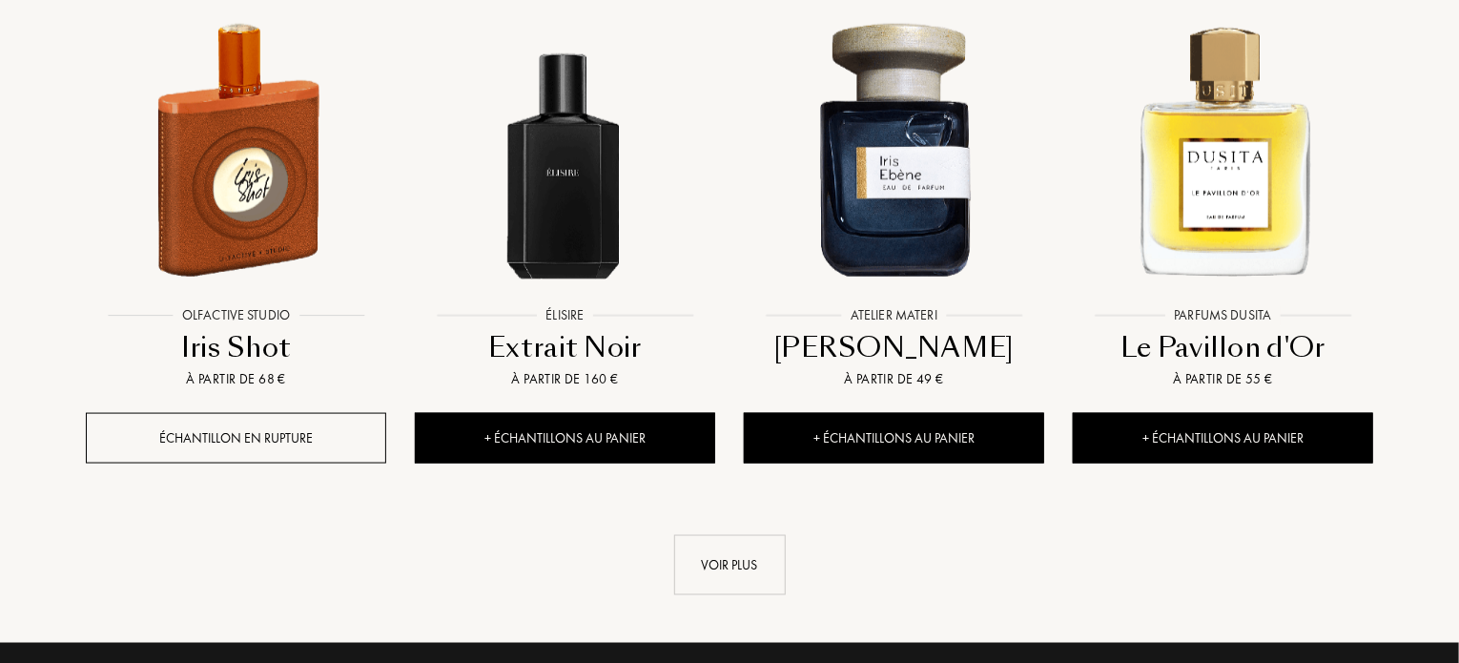
scroll to position [19409, 0]
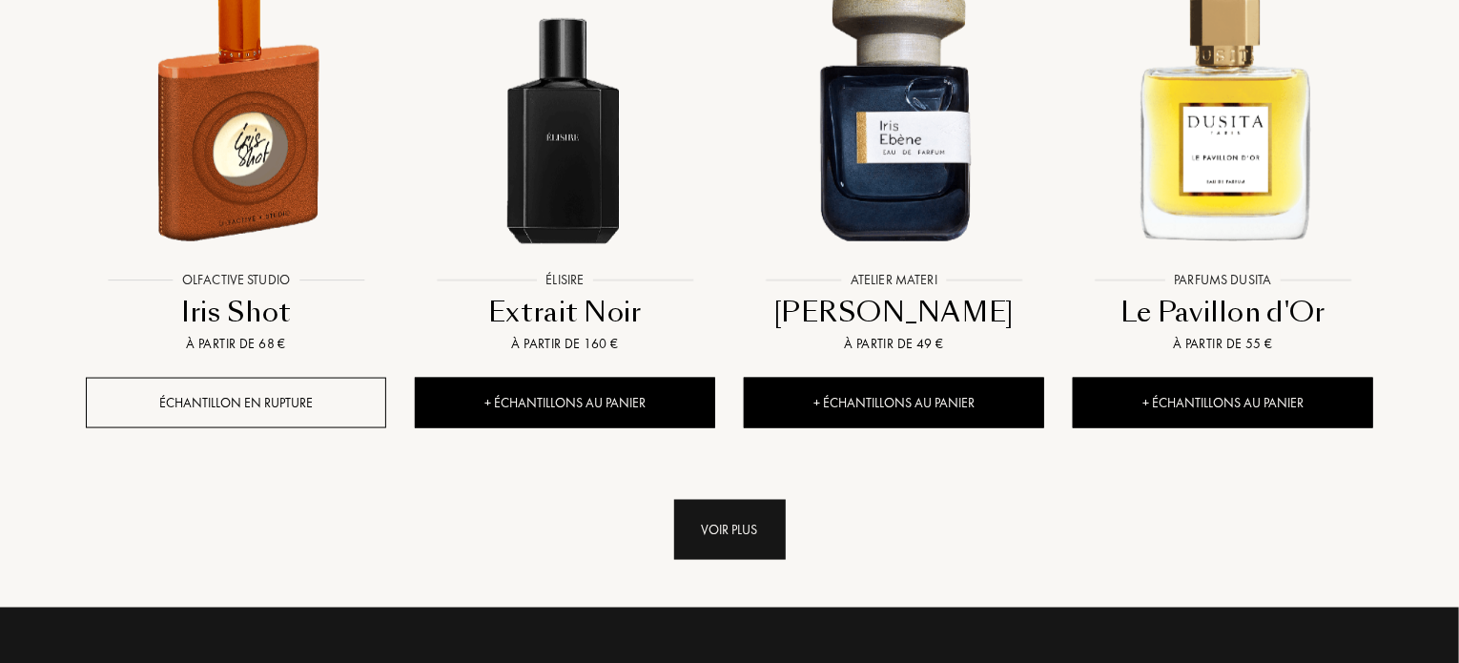
click at [732, 500] on div "Voir plus" at bounding box center [730, 530] width 112 height 60
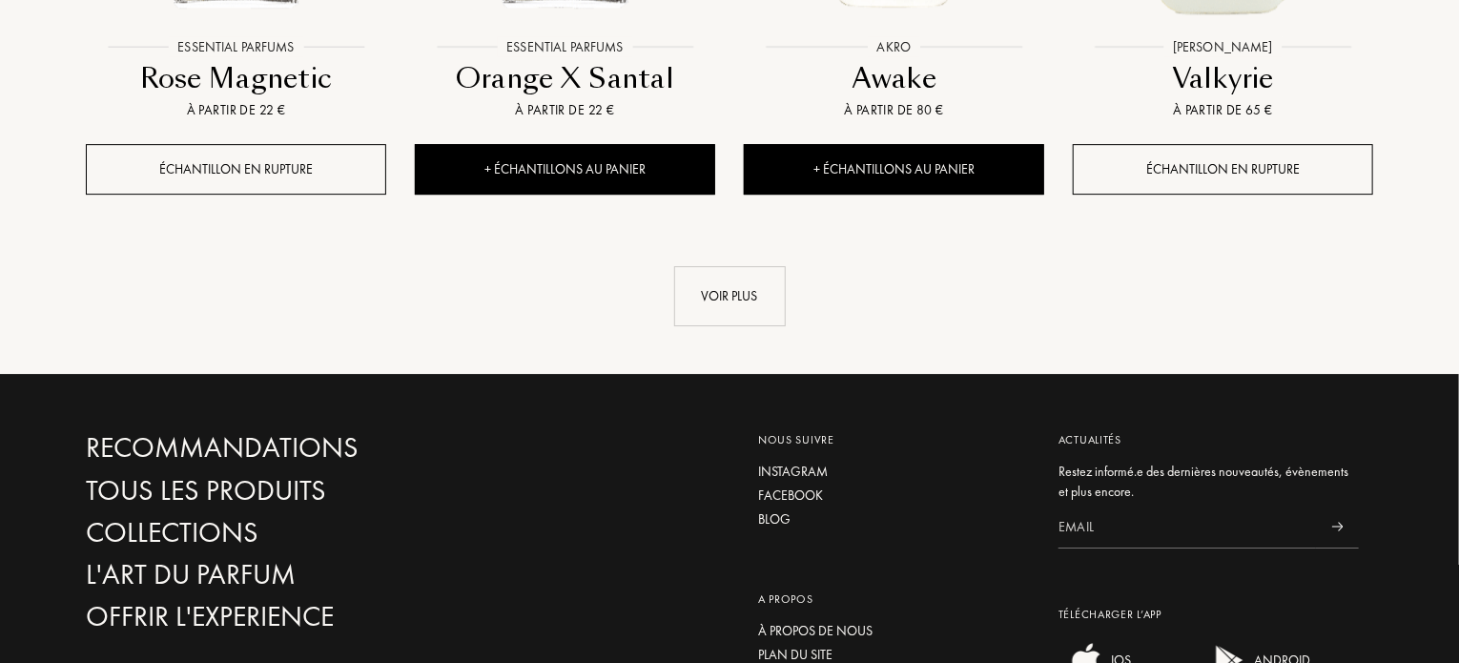
scroll to position [21277, 0]
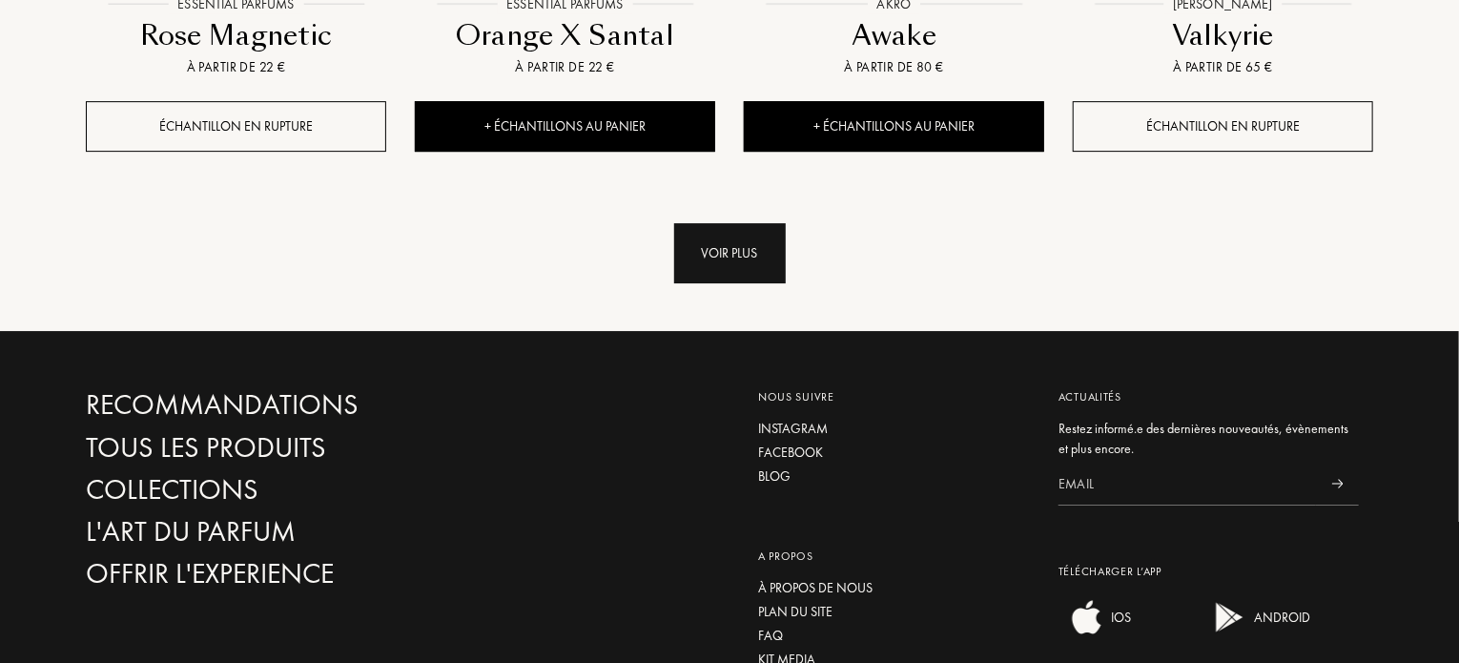
click at [729, 223] on div "Voir plus" at bounding box center [730, 253] width 112 height 60
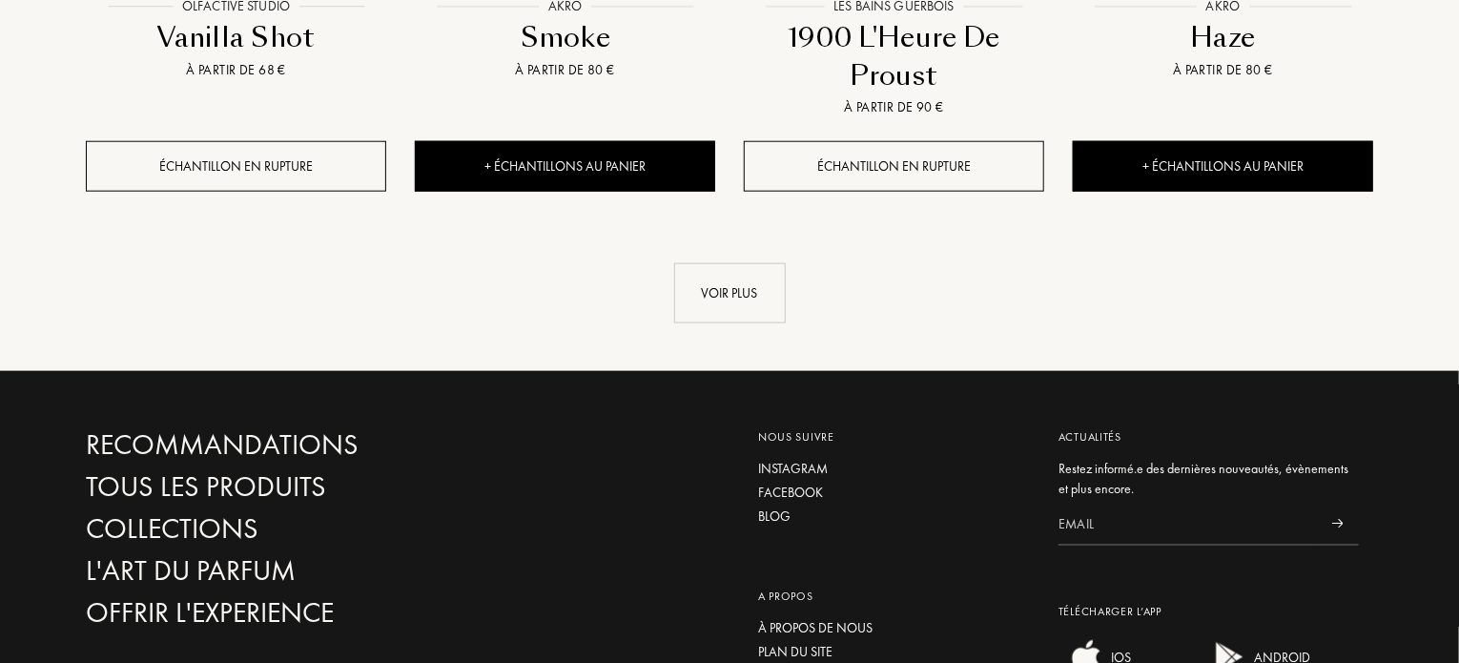
click at [729, 263] on div "Voir plus" at bounding box center [730, 293] width 112 height 60
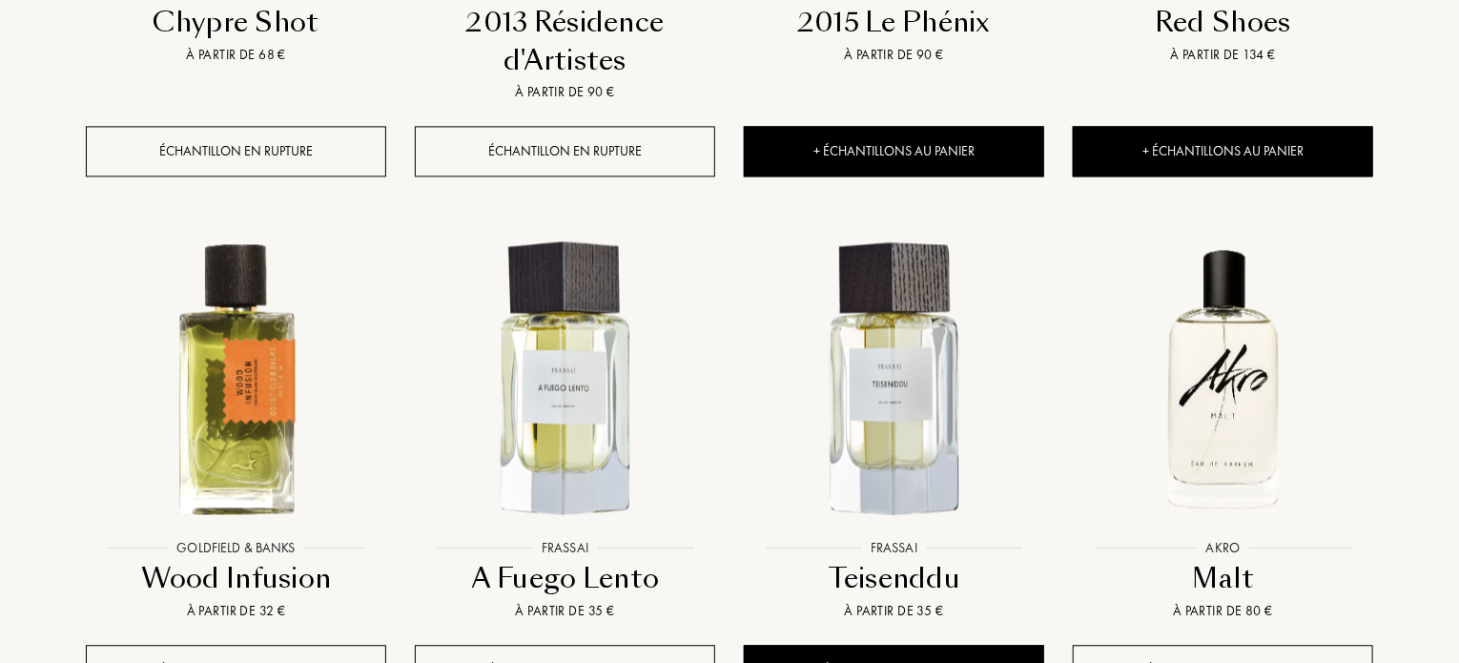
scroll to position [24001, 0]
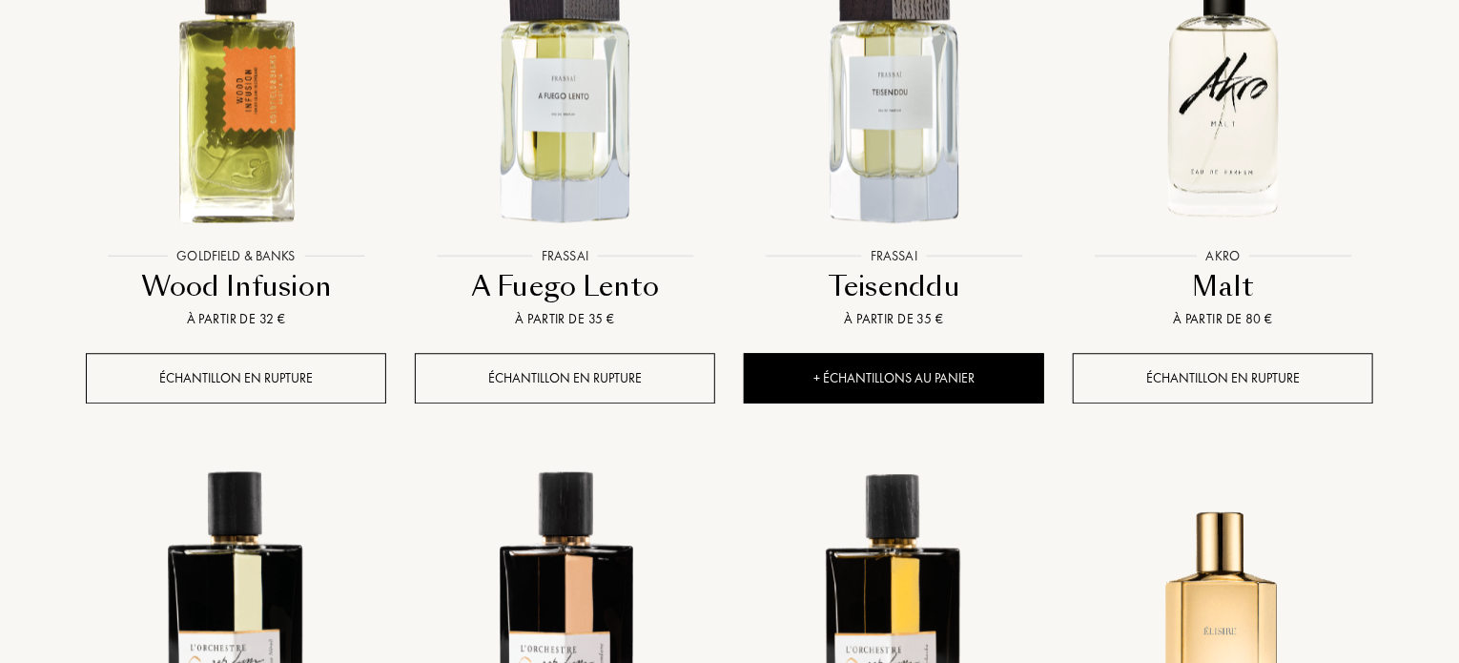
scroll to position [24458, 0]
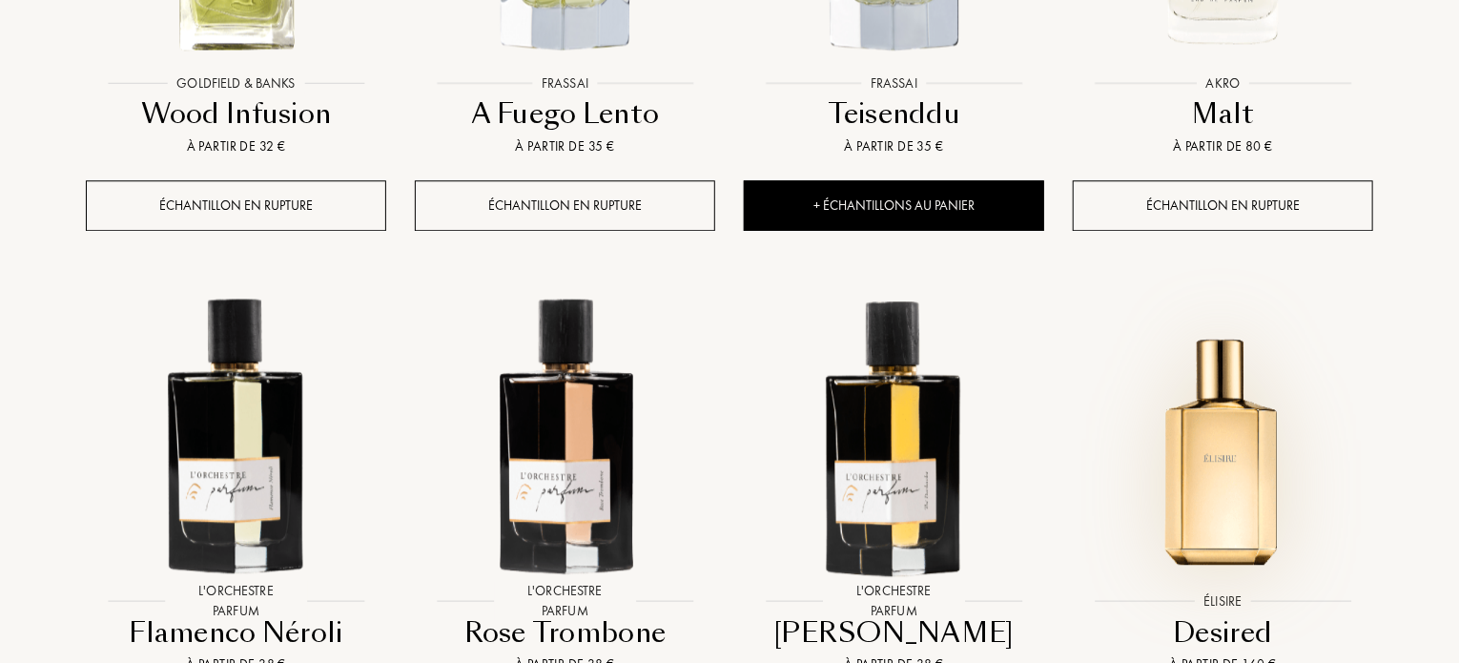
click at [1224, 285] on img at bounding box center [1222, 433] width 296 height 296
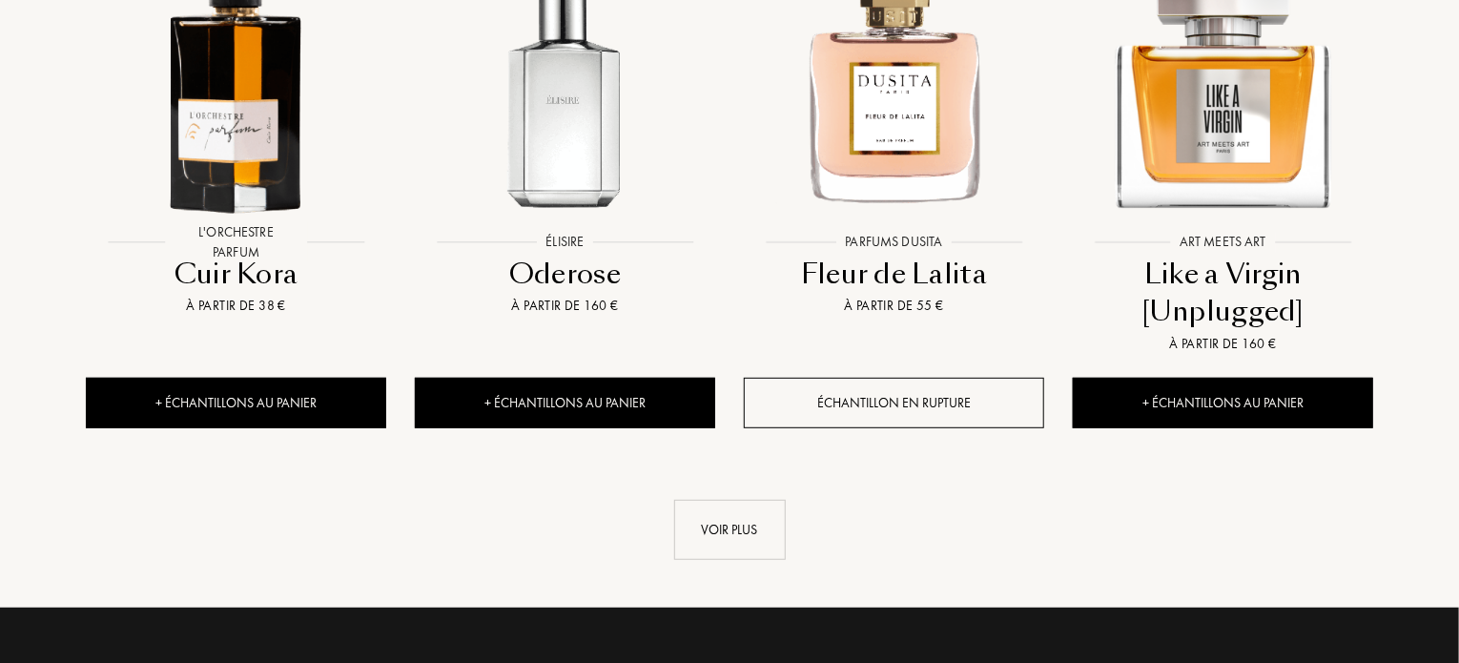
scroll to position [25869, 0]
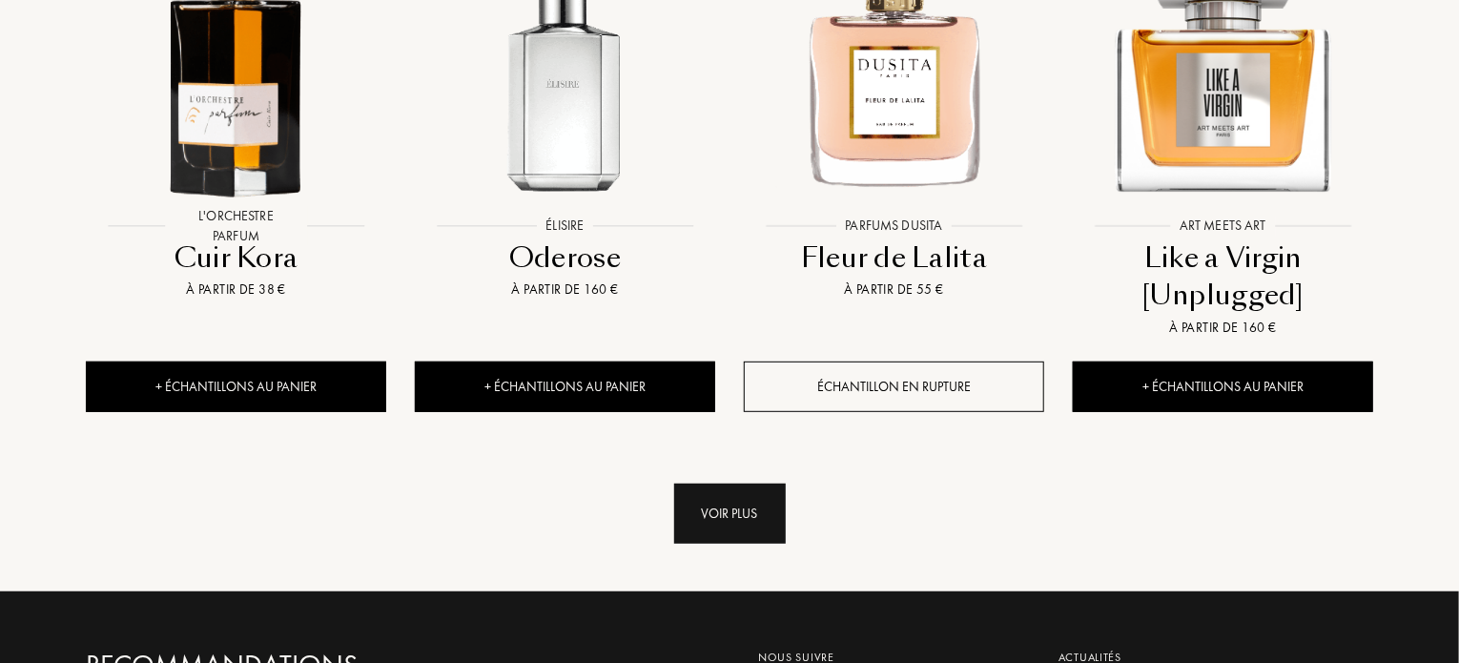
click at [732, 483] on div "Voir plus" at bounding box center [730, 513] width 112 height 60
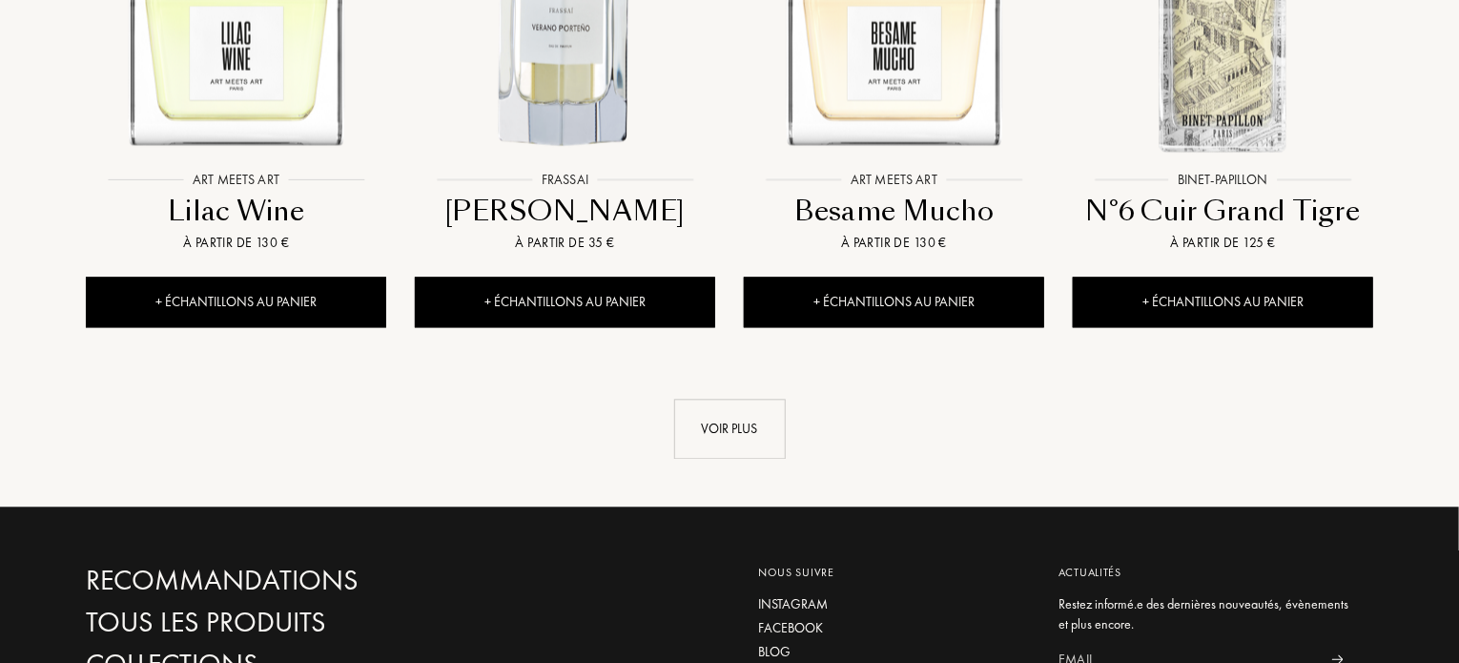
scroll to position [27585, 0]
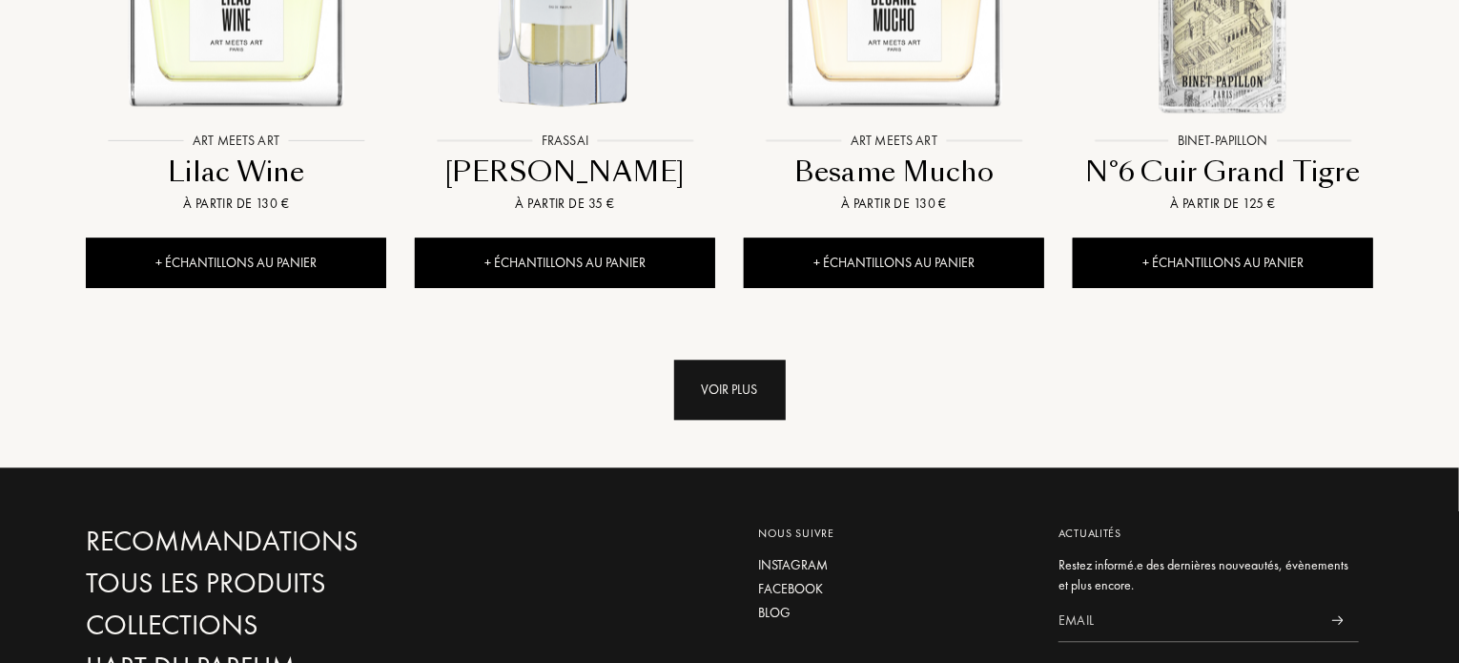
click at [713, 359] on div "Voir plus" at bounding box center [730, 389] width 112 height 60
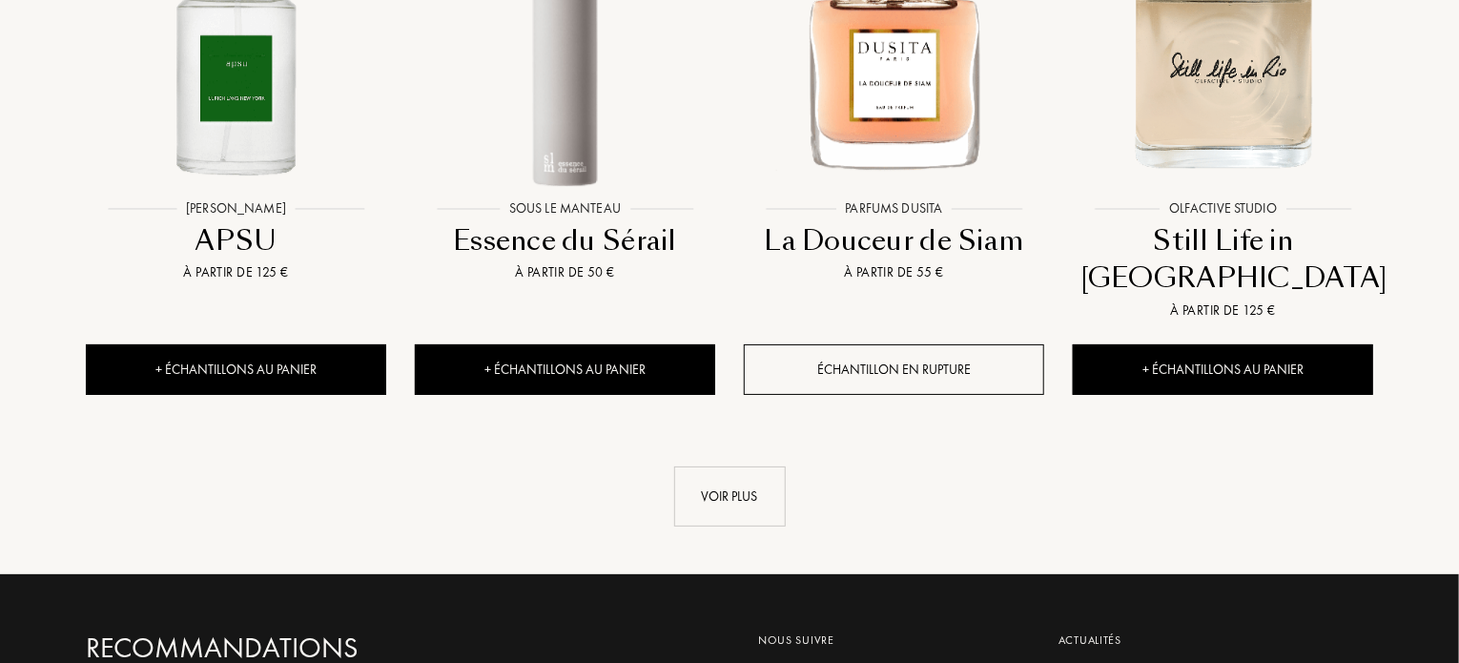
scroll to position [29110, 0]
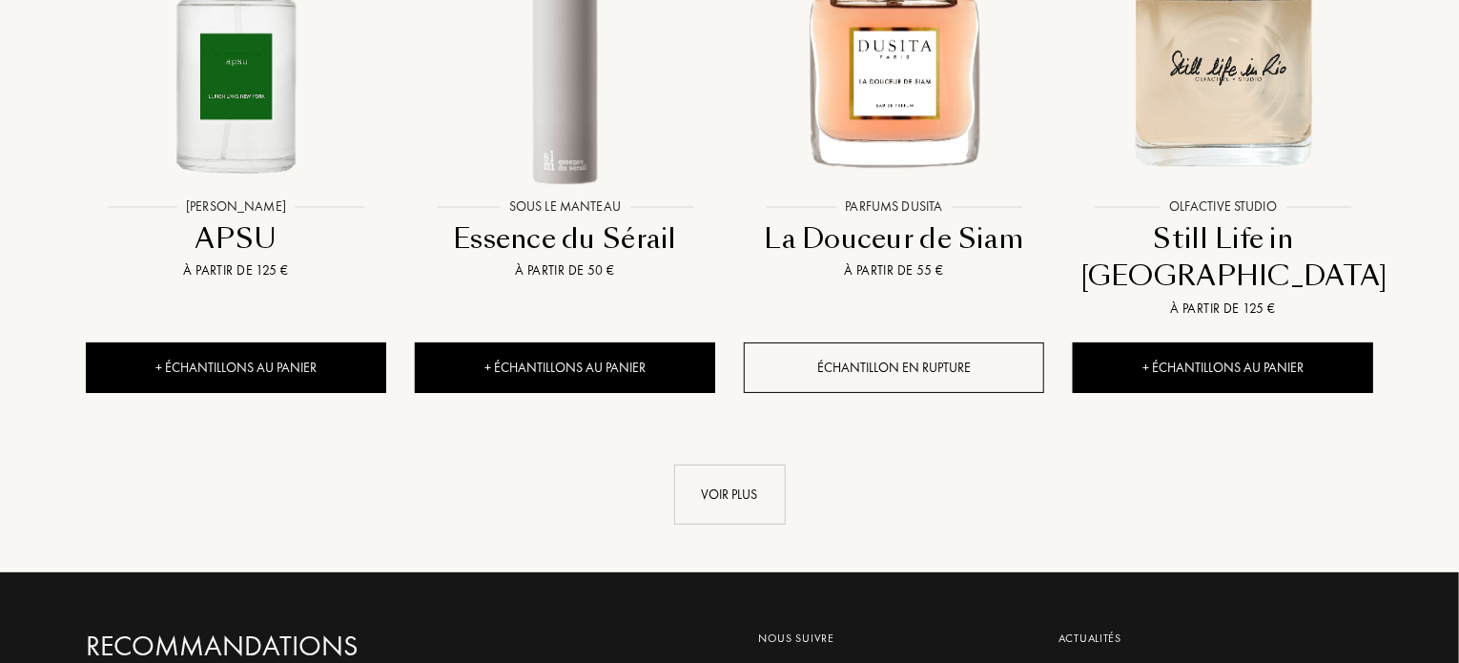
click at [713, 464] on div "Voir plus" at bounding box center [730, 494] width 112 height 60
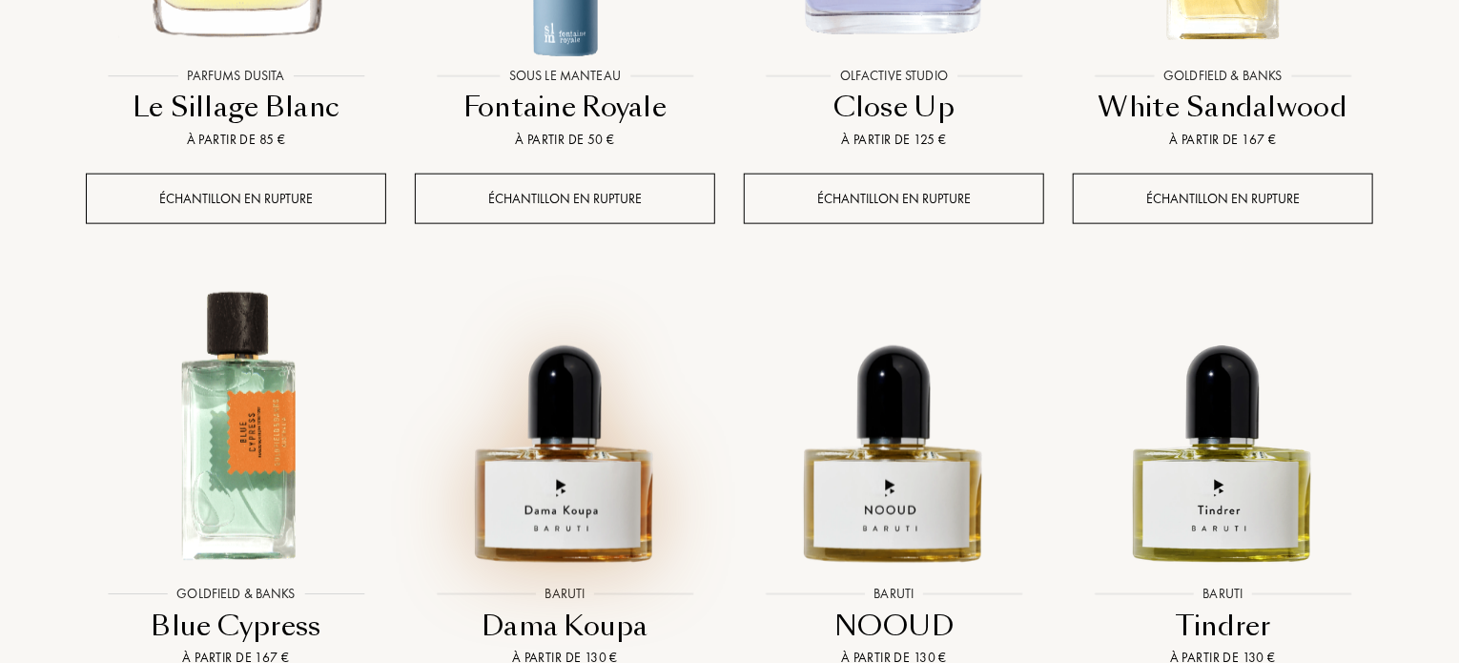
scroll to position [30521, 0]
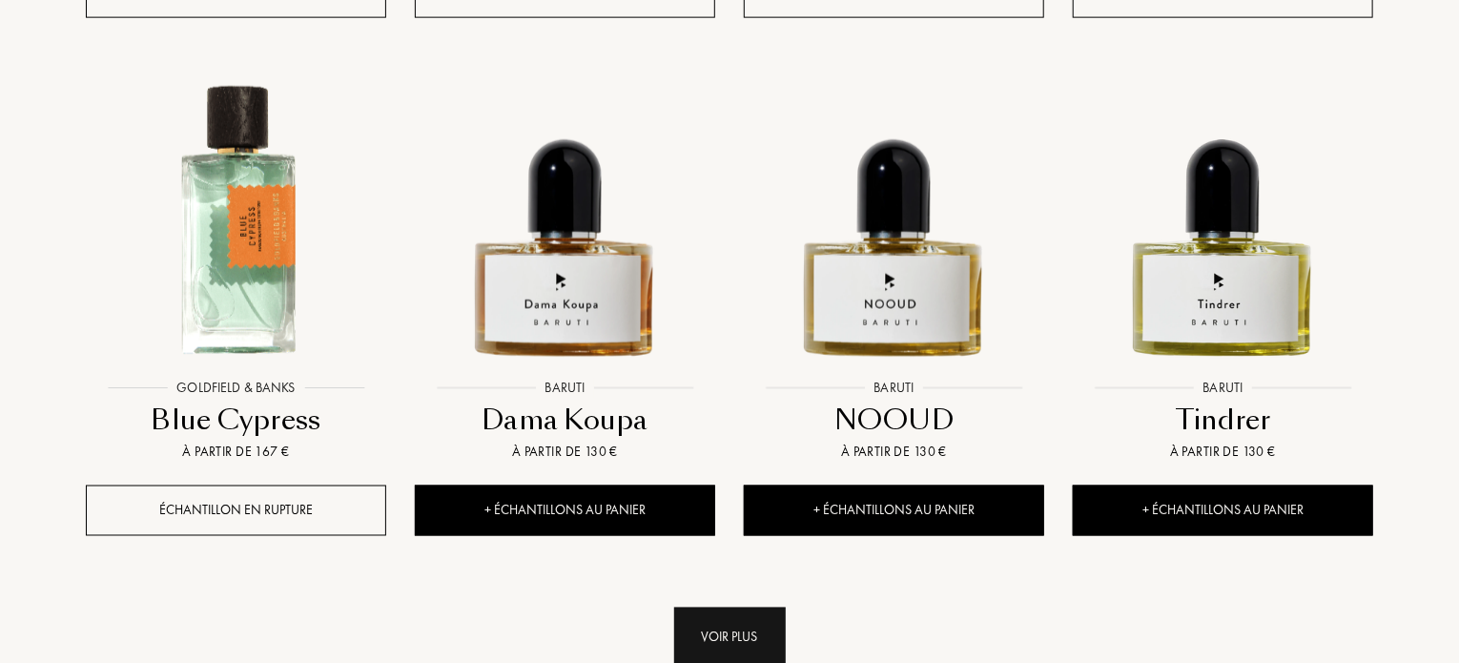
click at [700, 607] on div "Voir plus" at bounding box center [730, 637] width 112 height 60
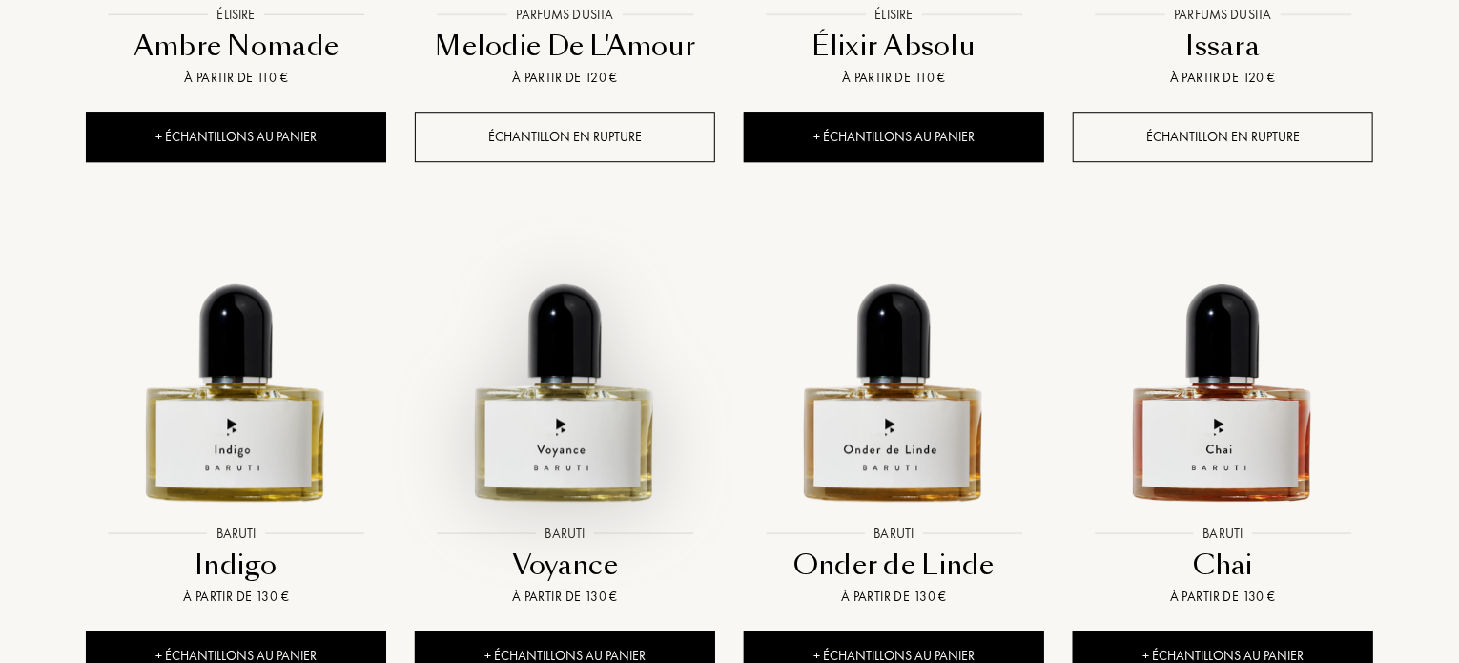
scroll to position [31970, 0]
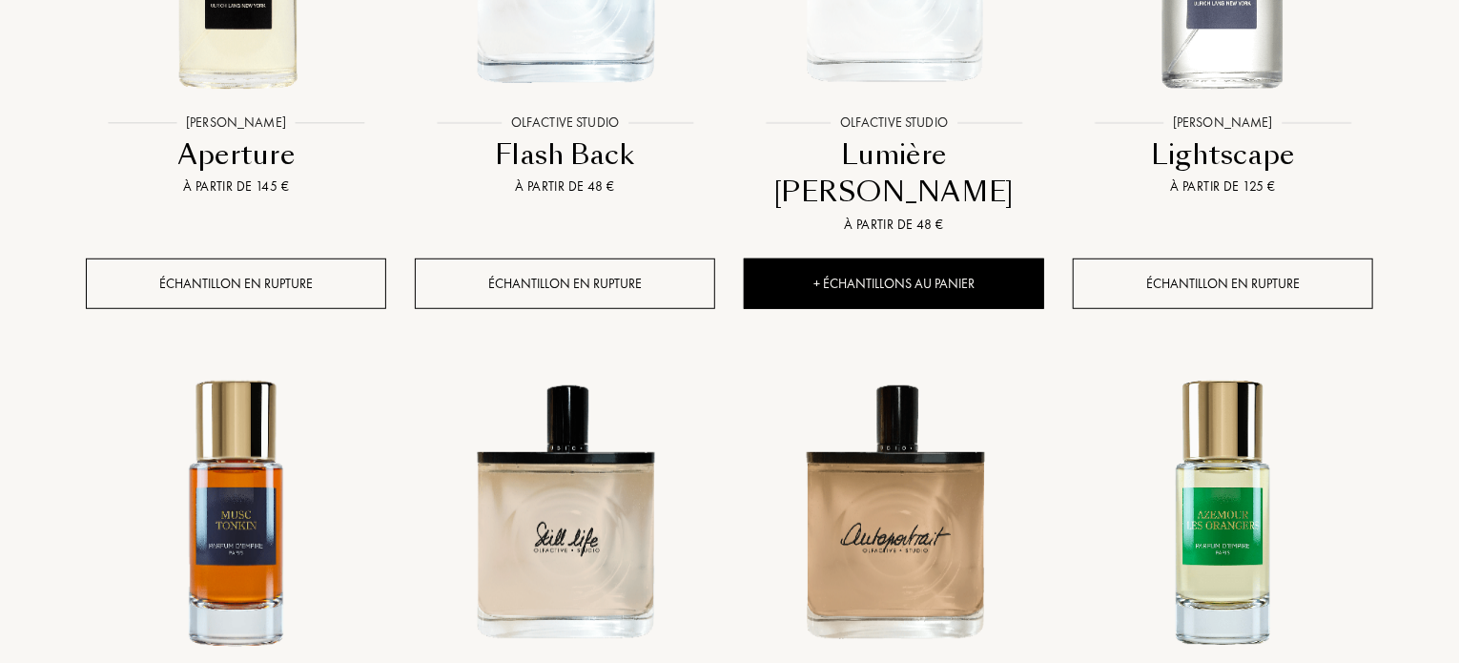
scroll to position [33648, 0]
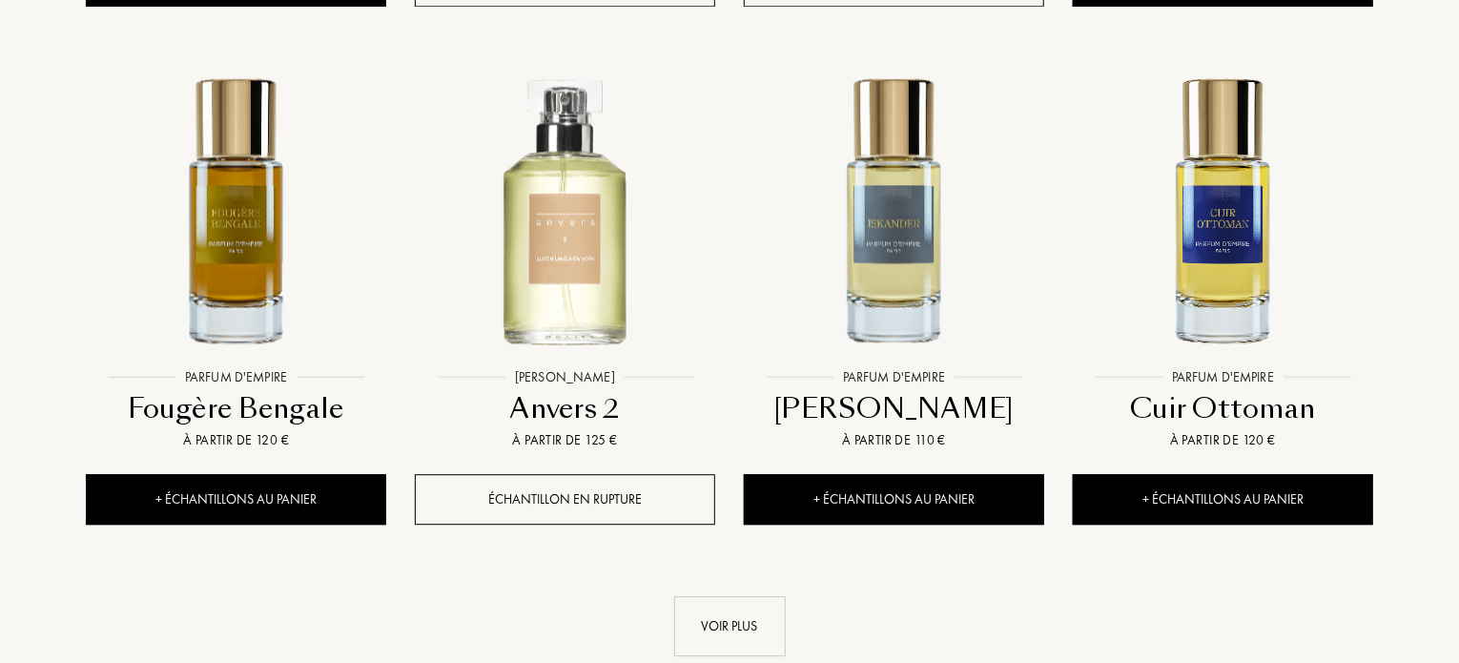
scroll to position [35288, 0]
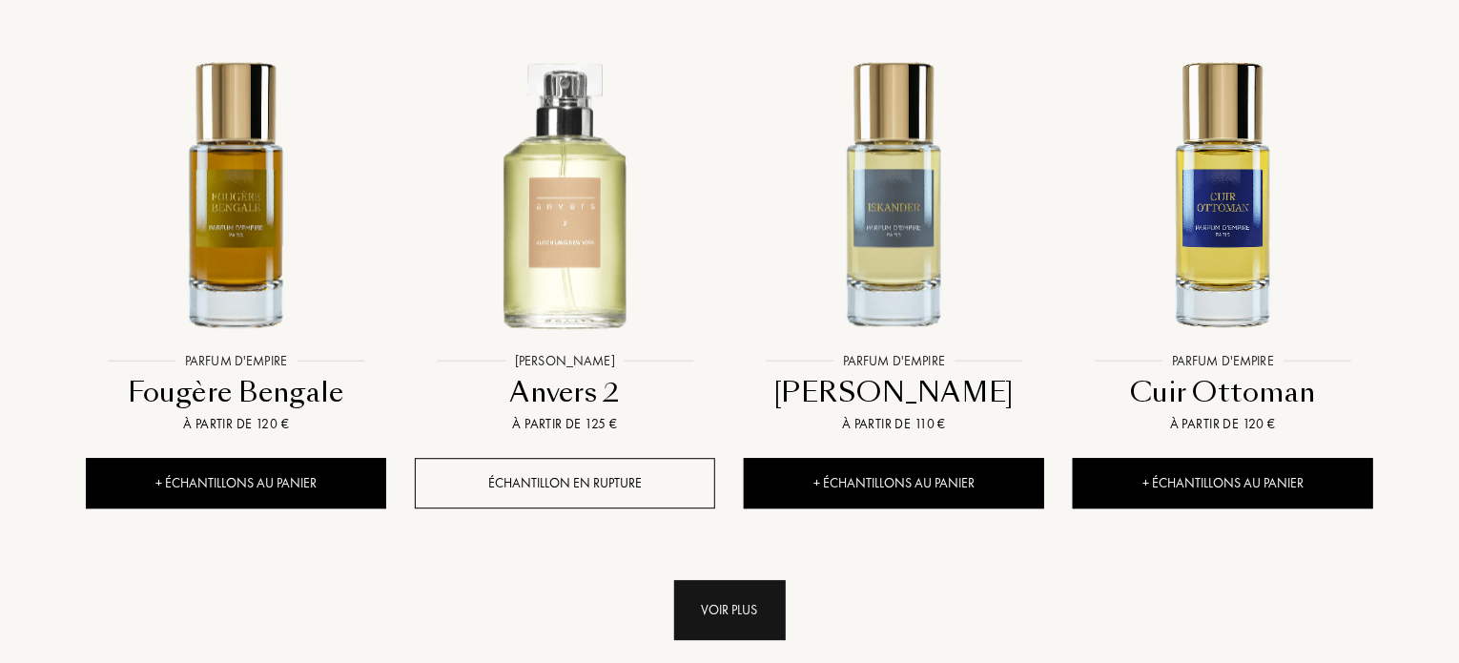
click at [710, 580] on div "Voir plus" at bounding box center [730, 610] width 112 height 60
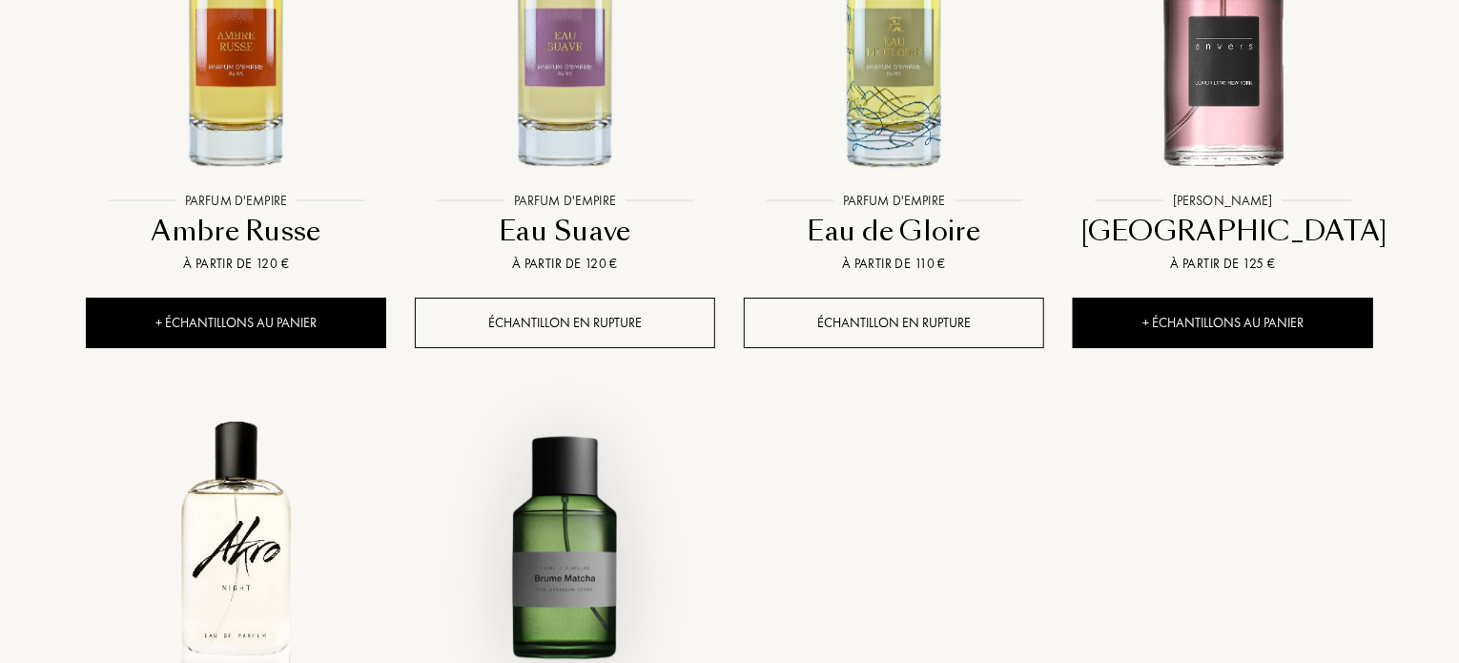
scroll to position [35974, 0]
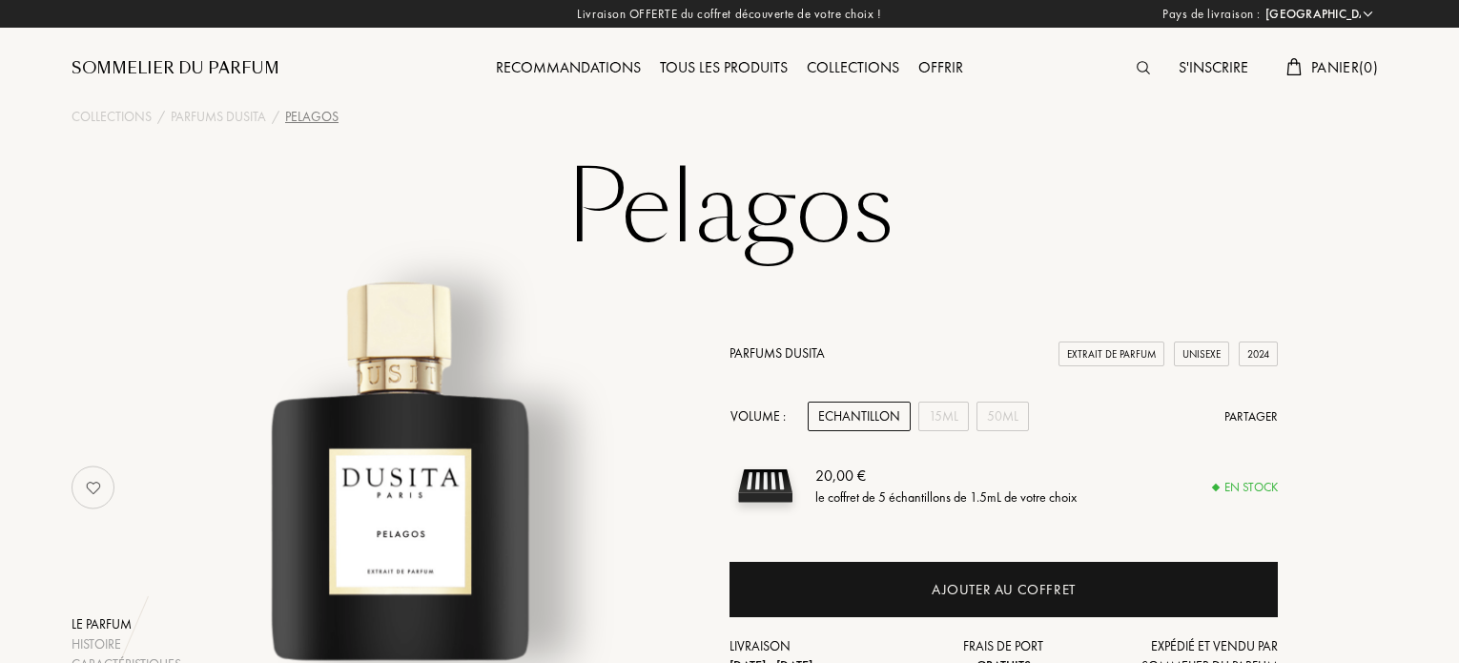
select select "FR"
click at [953, 412] on div "15mL" at bounding box center [943, 416] width 51 height 30
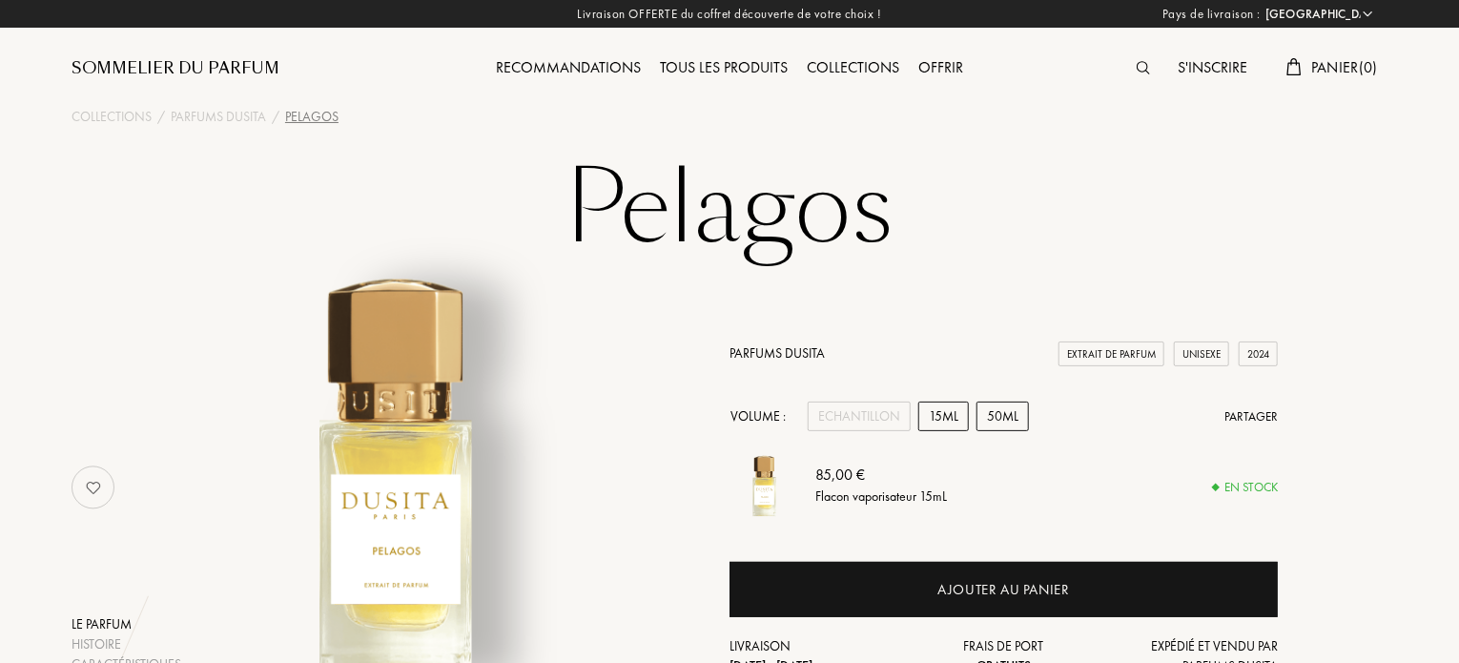
click at [999, 408] on div "50mL" at bounding box center [1002, 416] width 52 height 30
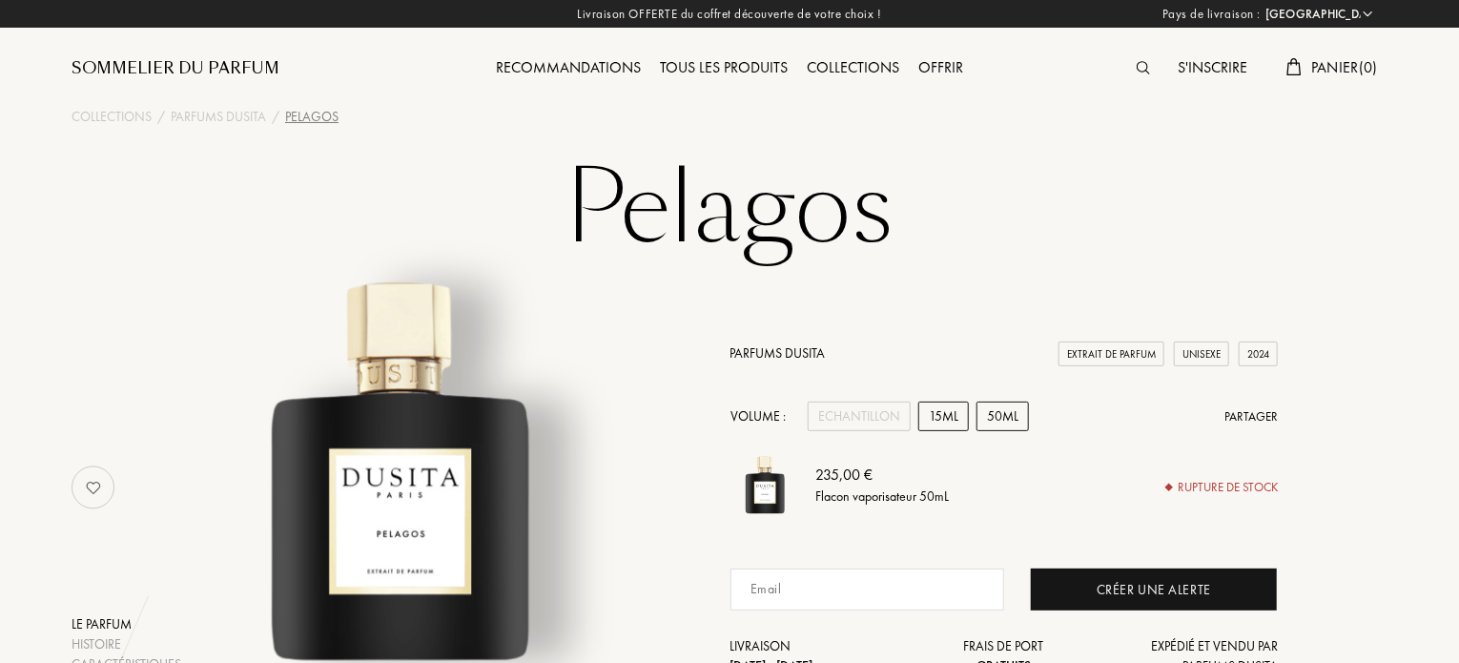
click at [930, 423] on div "15mL" at bounding box center [943, 416] width 51 height 30
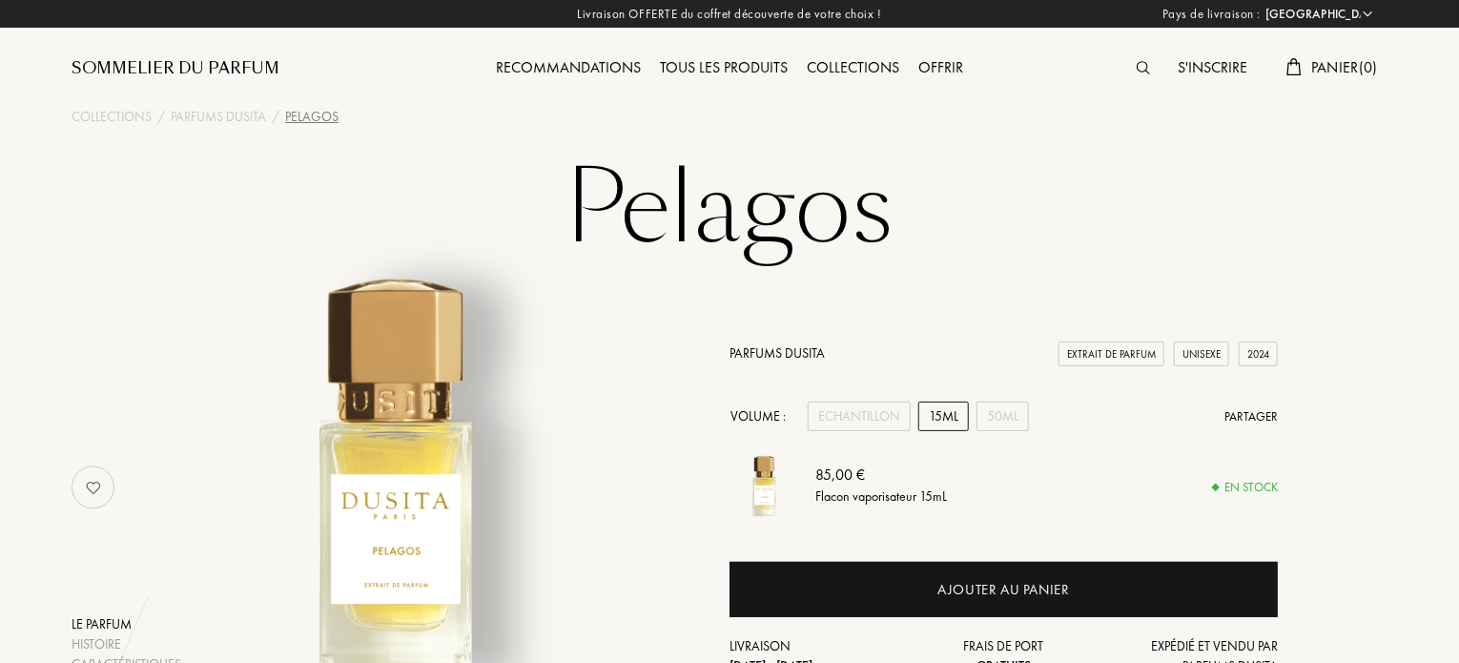
click at [1331, 222] on div "Pelagos Le parfum Histoire Caractéristiques Nez La marque Parfums Dusita Extrai…" at bounding box center [729, 435] width 1373 height 558
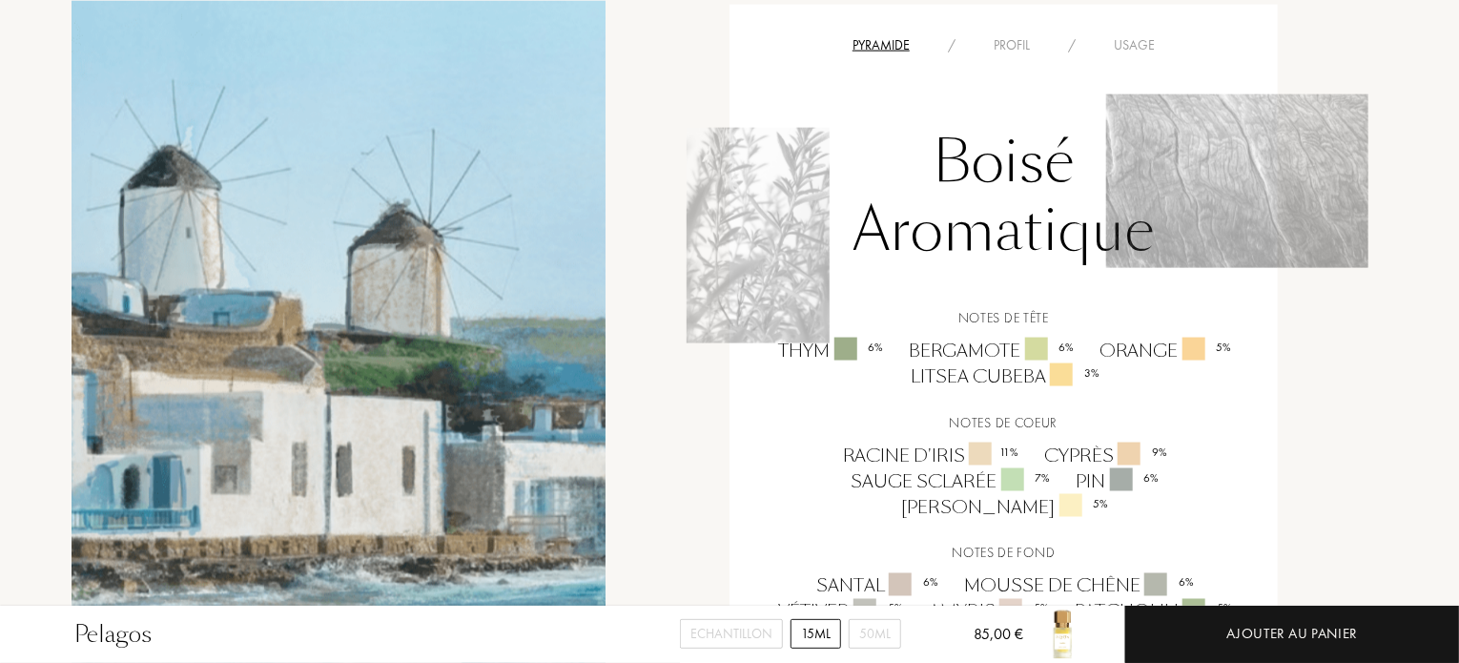
scroll to position [1373, 0]
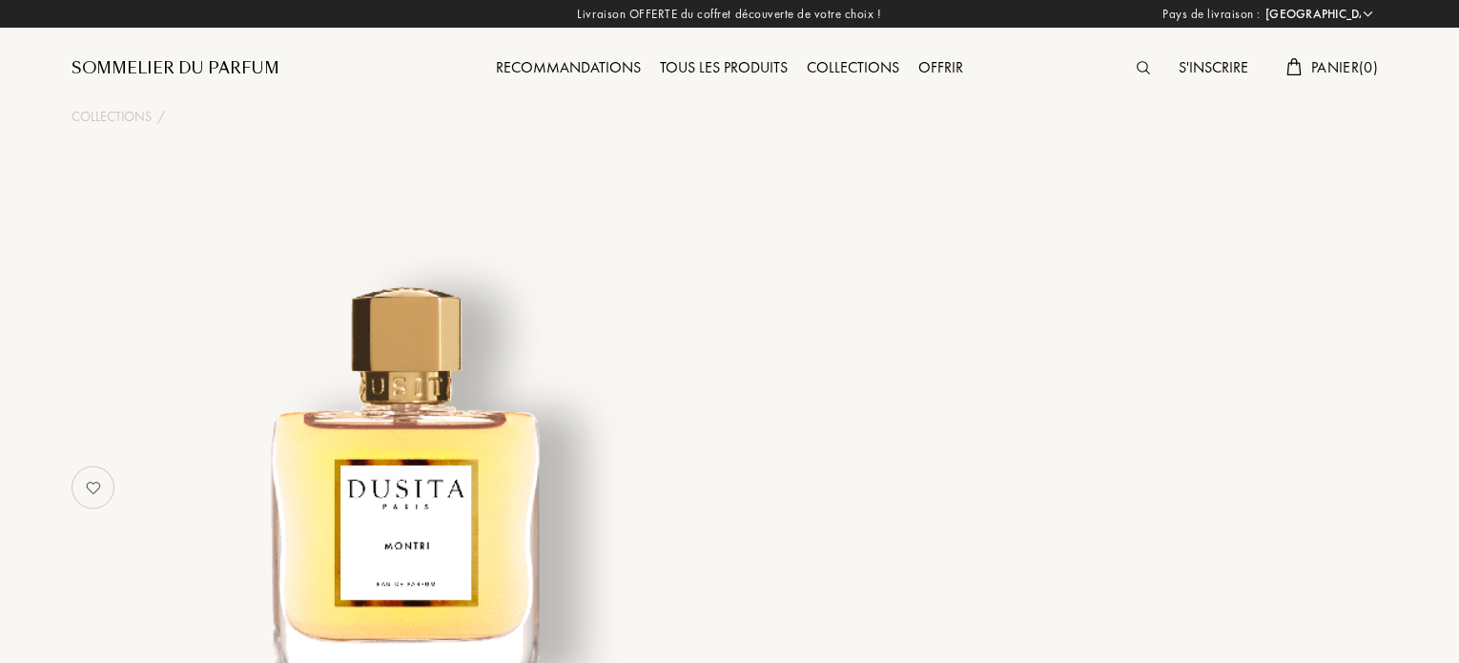
select select "FR"
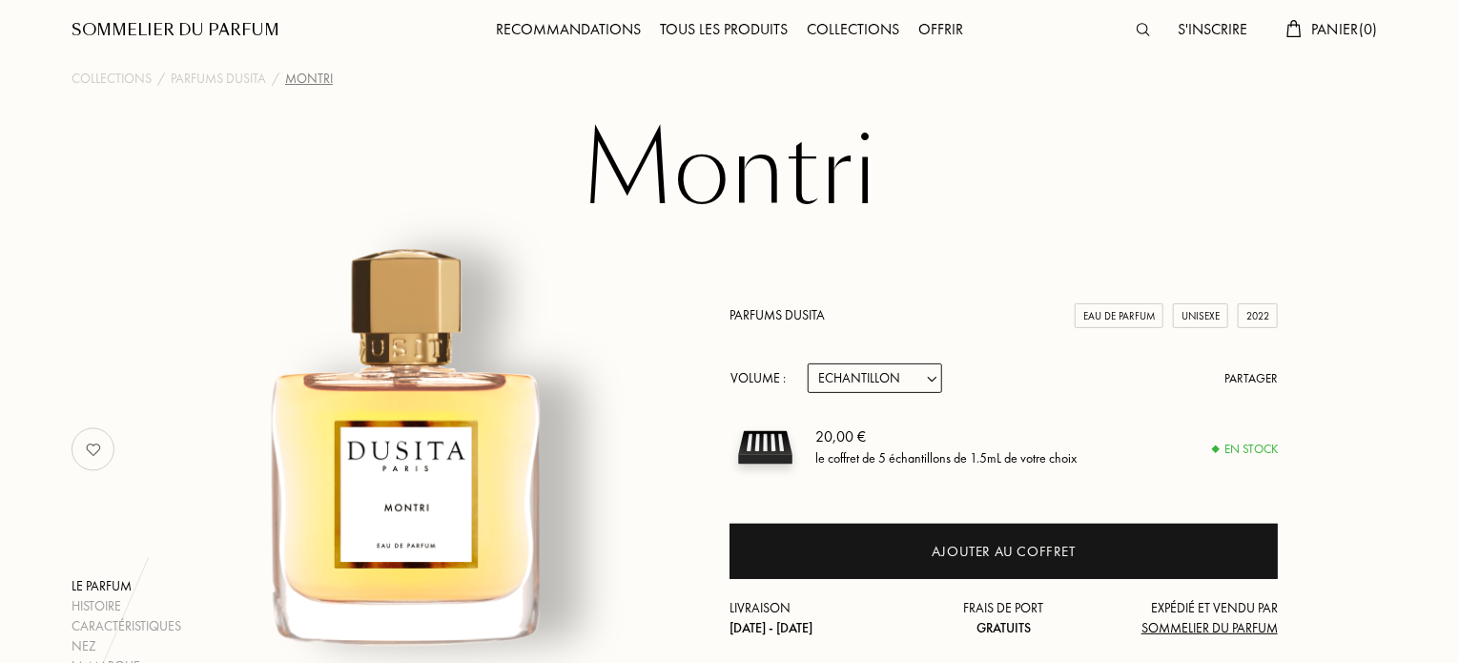
scroll to position [153, 0]
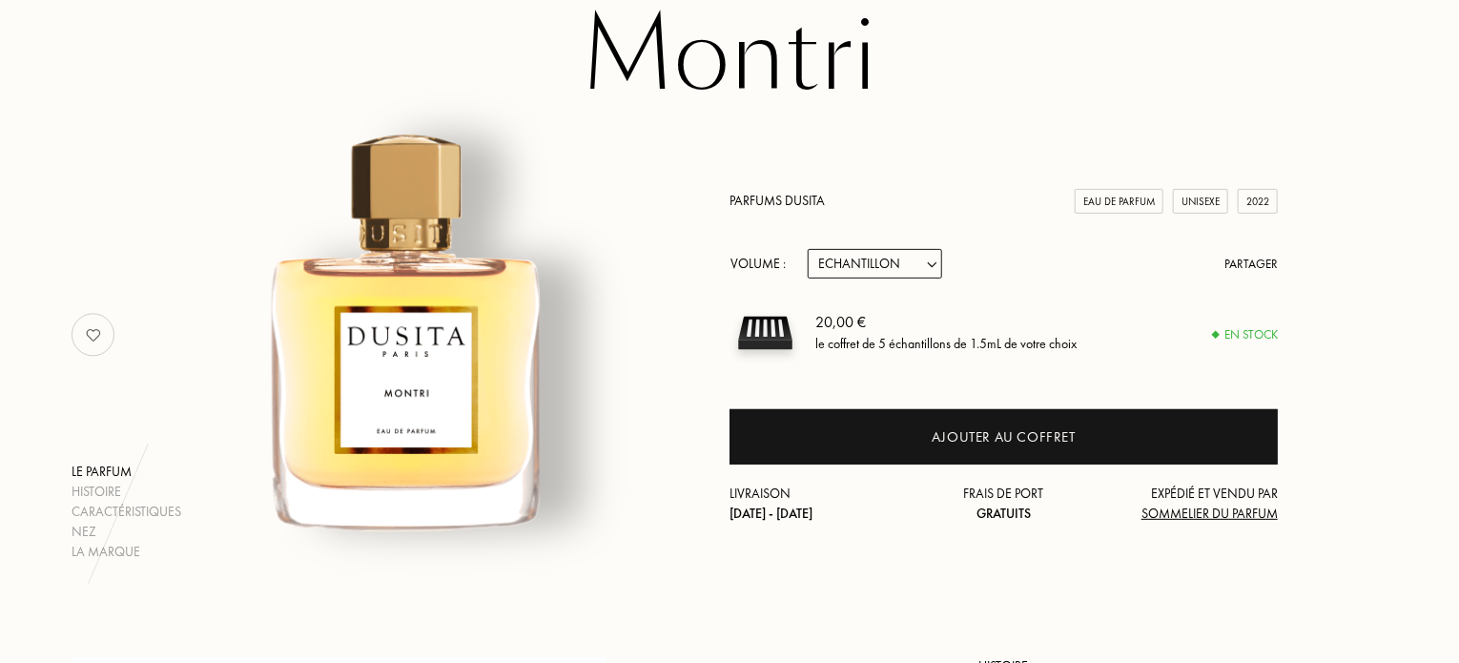
click at [927, 266] on select "Echantillon 15mL 22.5mL (3 * 7.5mL) 50mL 100mL" at bounding box center [874, 264] width 134 height 30
select select "3"
click at [807, 249] on select "Echantillon 15mL 22.5mL (3 * 7.5mL) 50mL 100mL" at bounding box center [874, 264] width 134 height 30
select select "3"
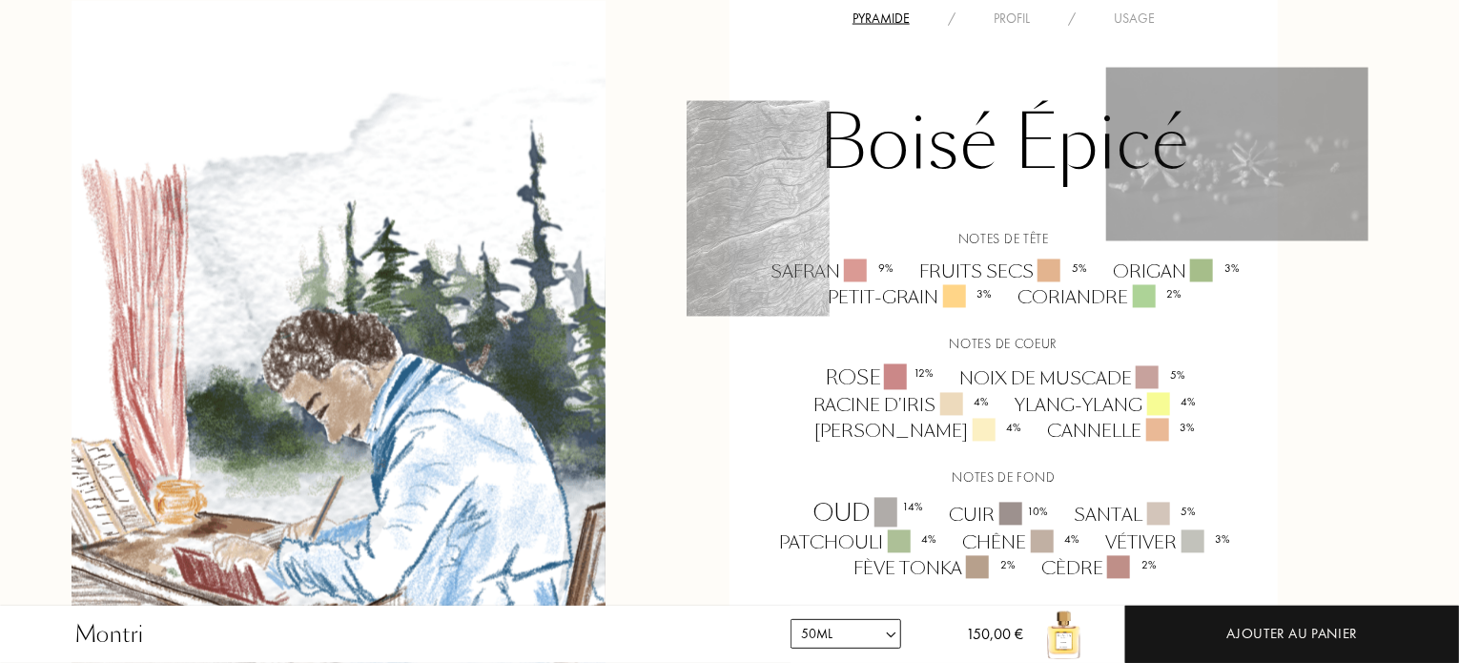
scroll to position [1792, 0]
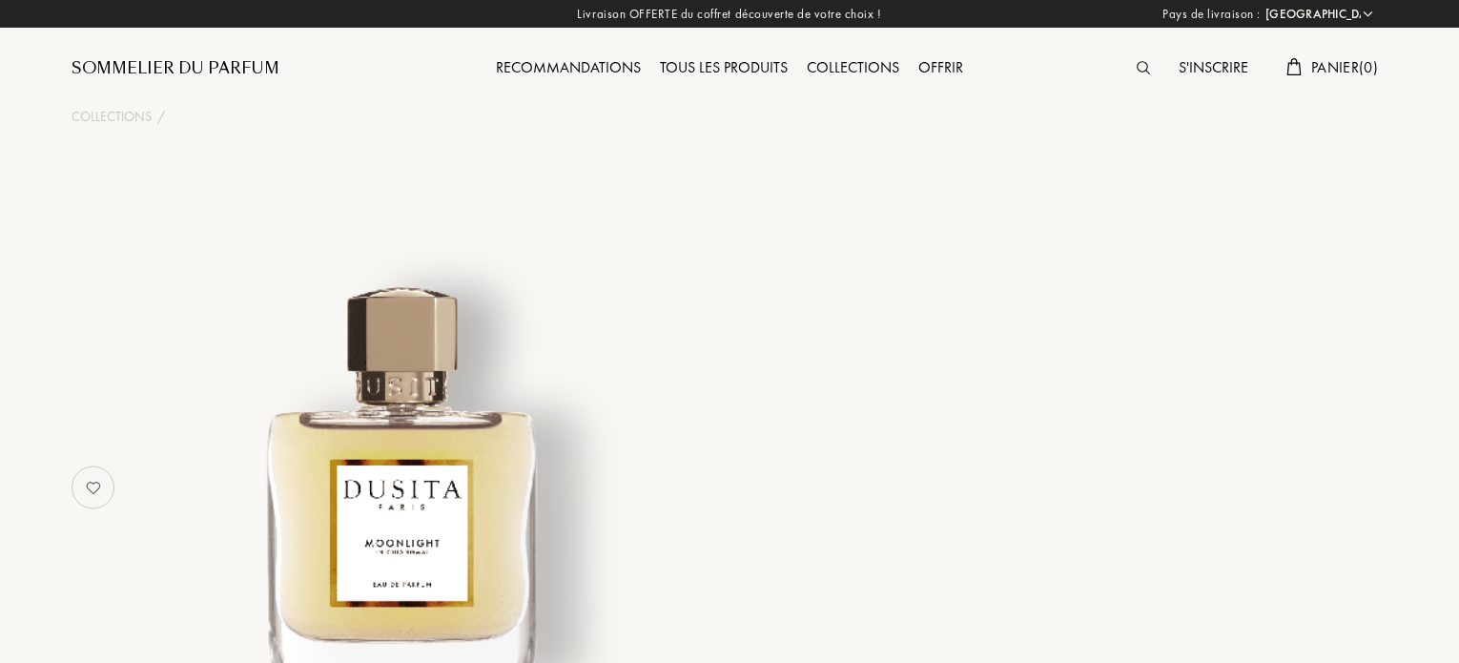
select select "FR"
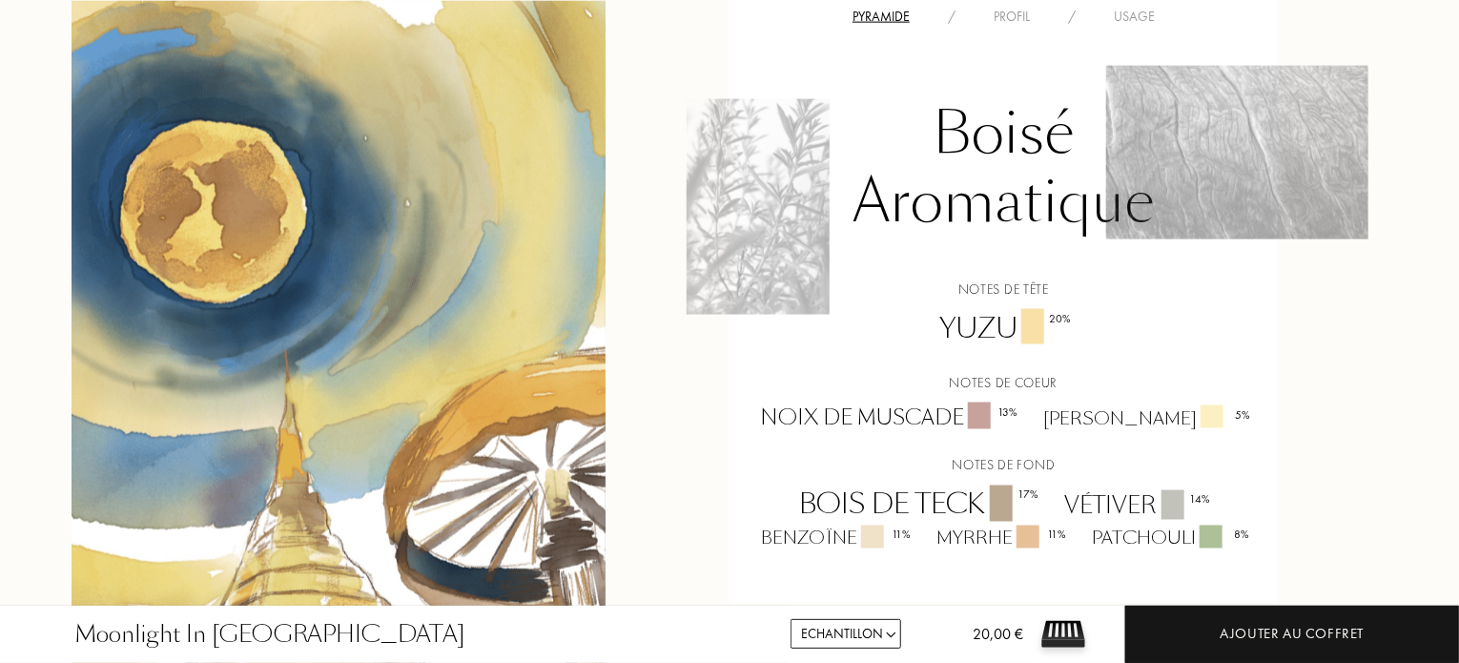
scroll to position [1411, 0]
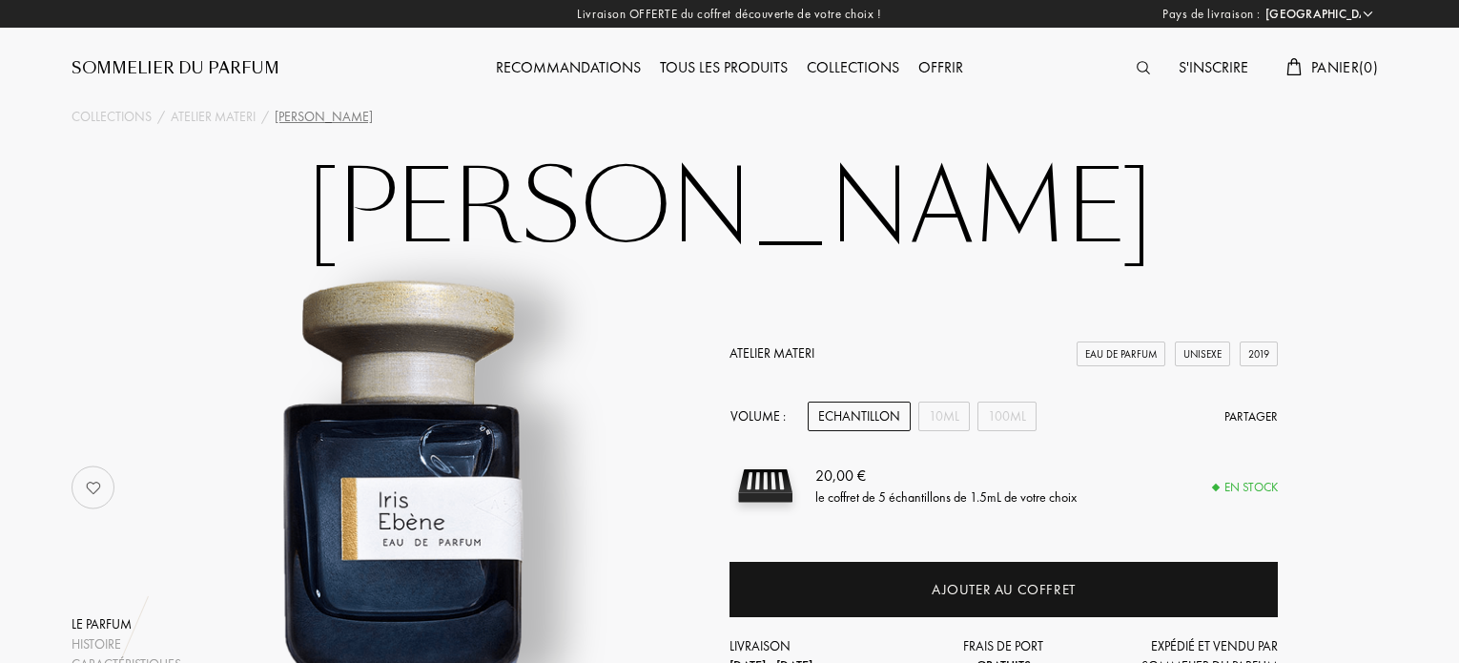
select select "FR"
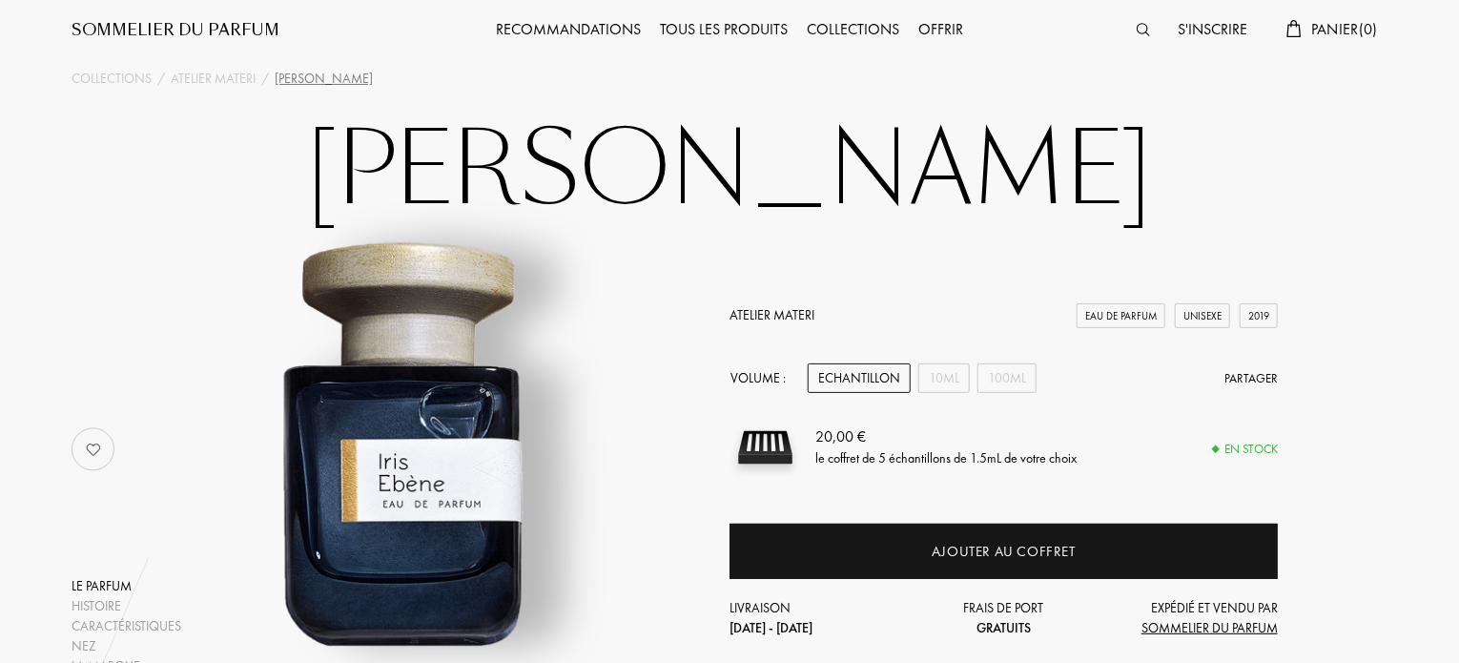
scroll to position [114, 0]
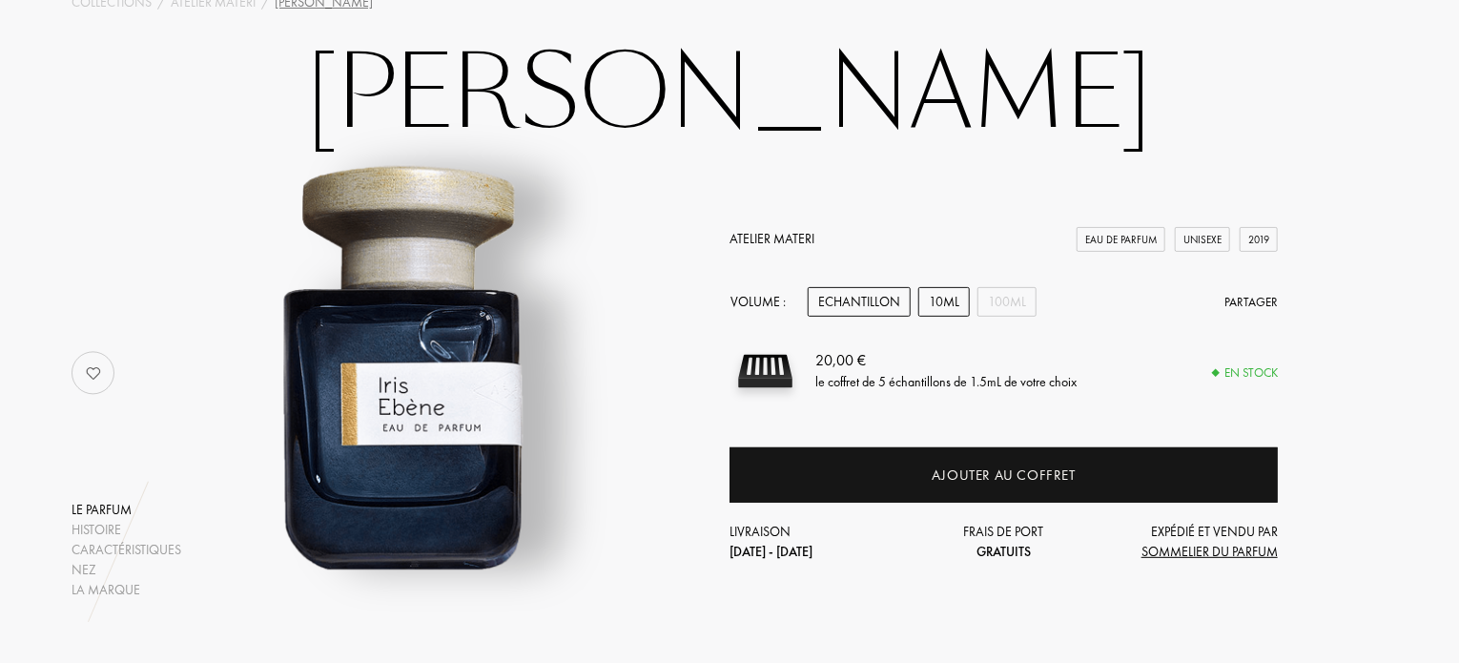
click at [948, 298] on div "10mL" at bounding box center [943, 302] width 51 height 30
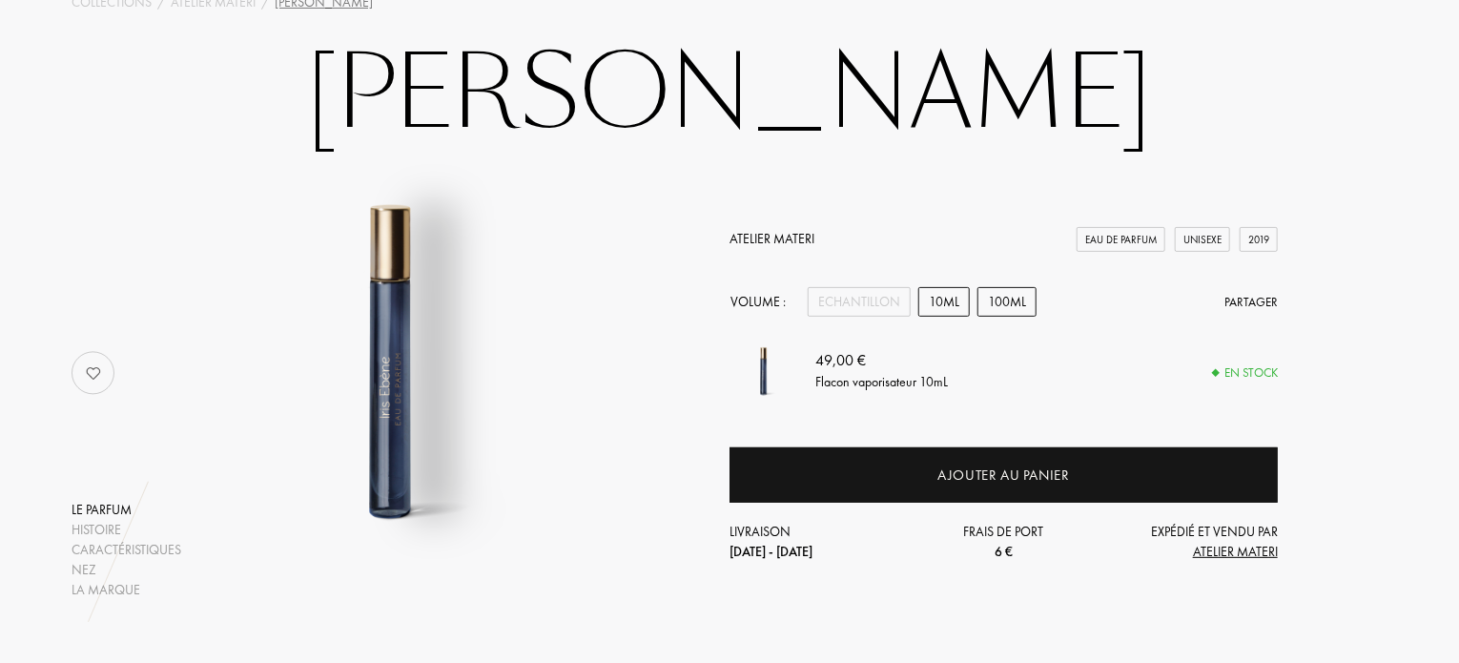
click at [1006, 306] on div "100mL" at bounding box center [1006, 302] width 59 height 30
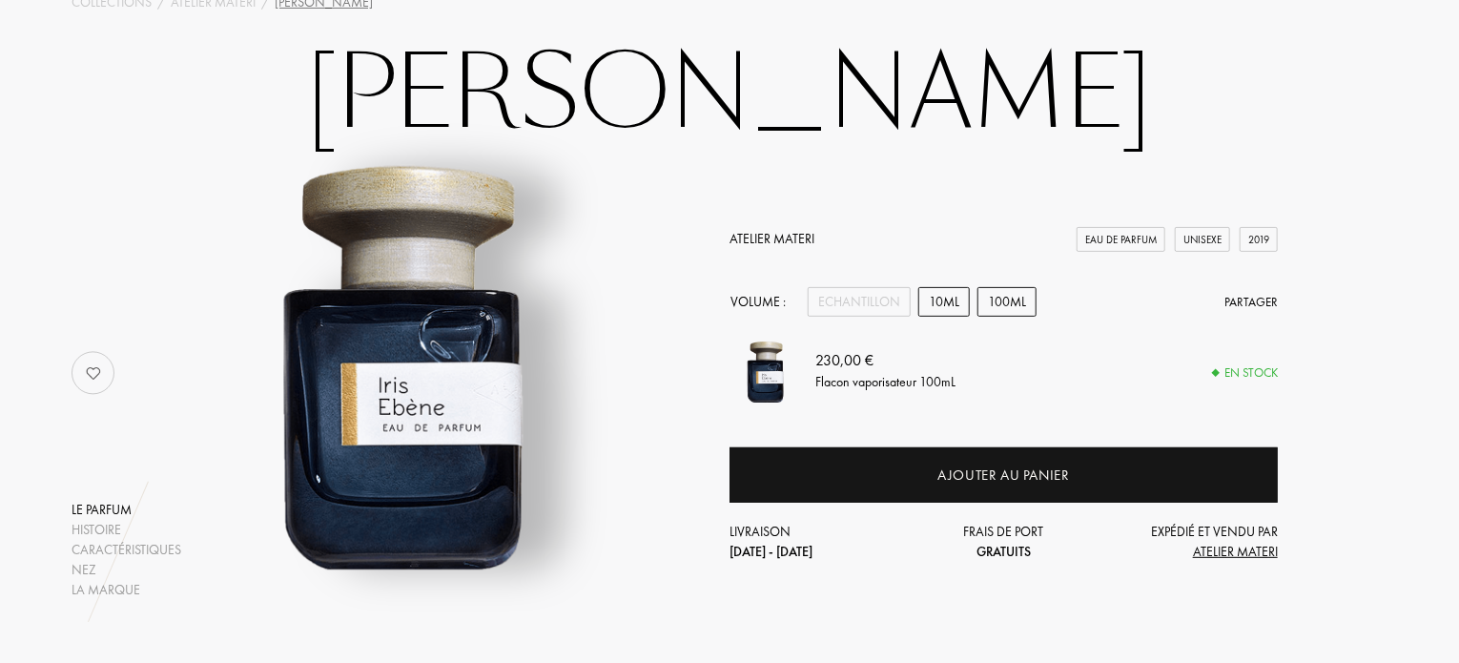
click at [944, 304] on div "10mL" at bounding box center [943, 302] width 51 height 30
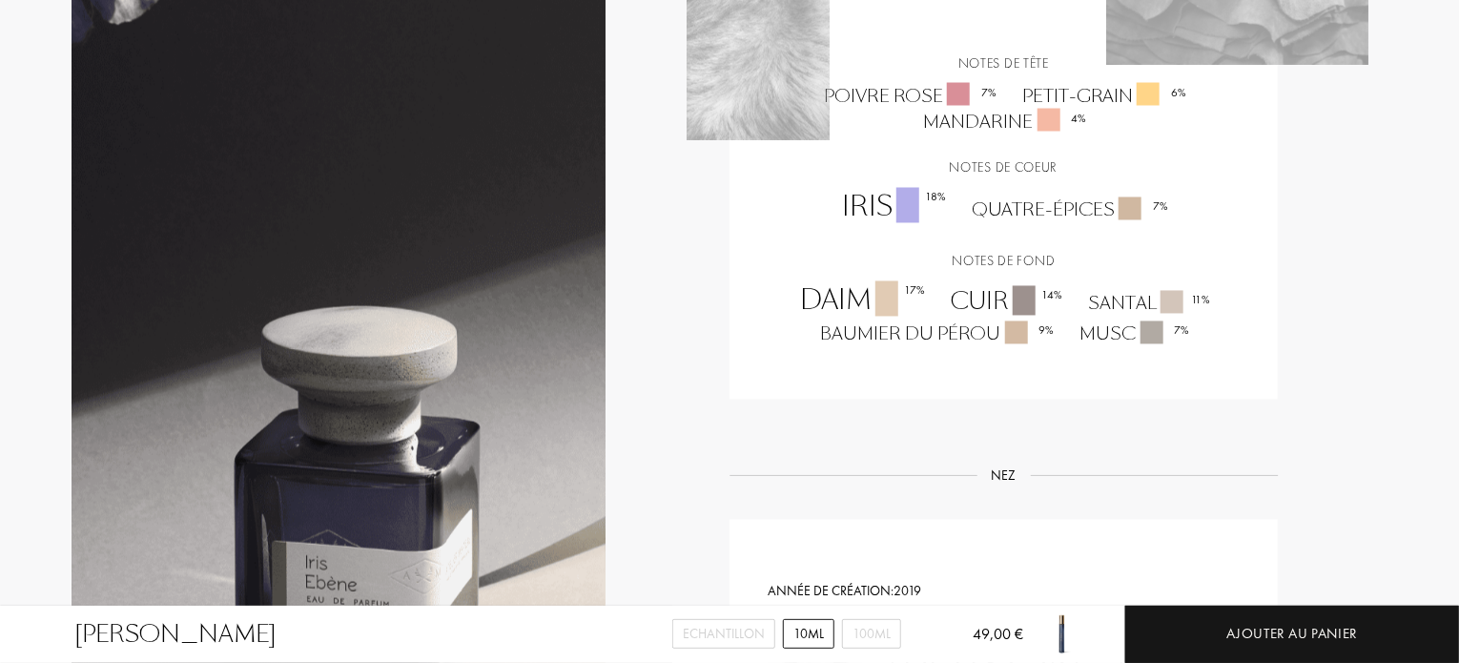
scroll to position [1716, 0]
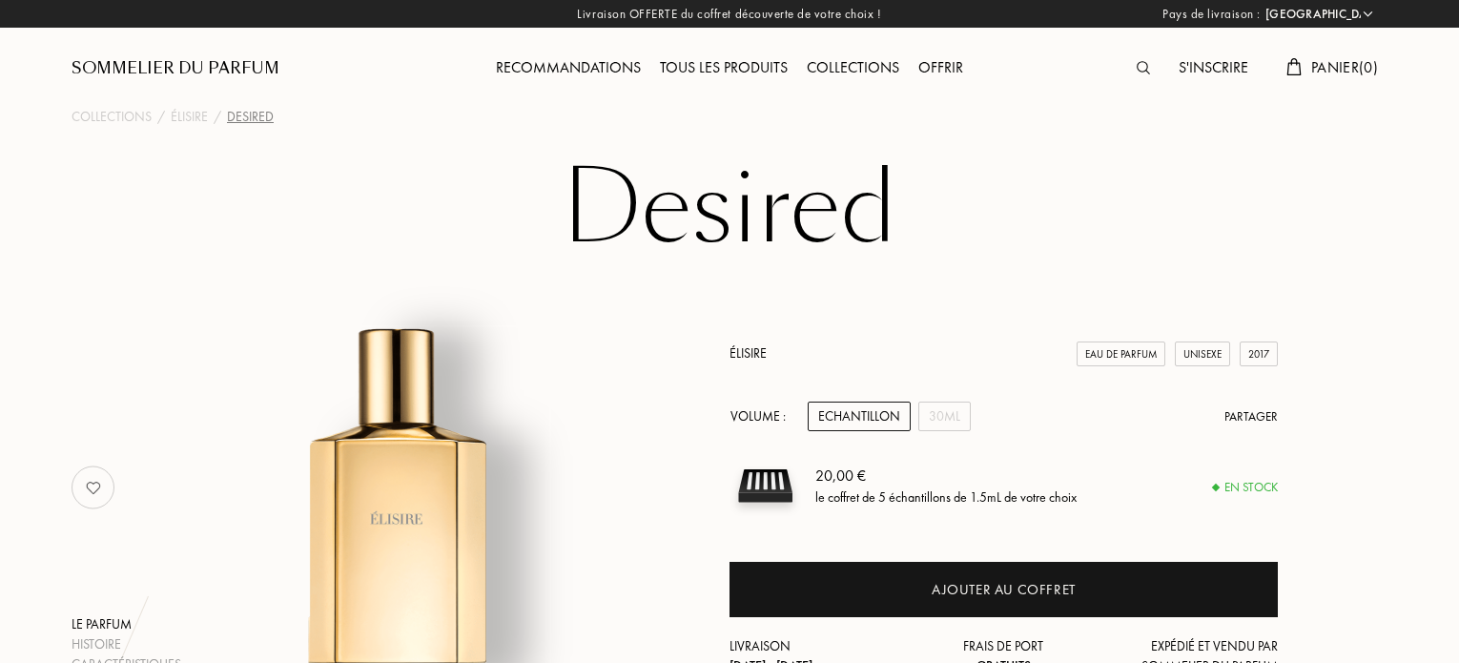
select select "FR"
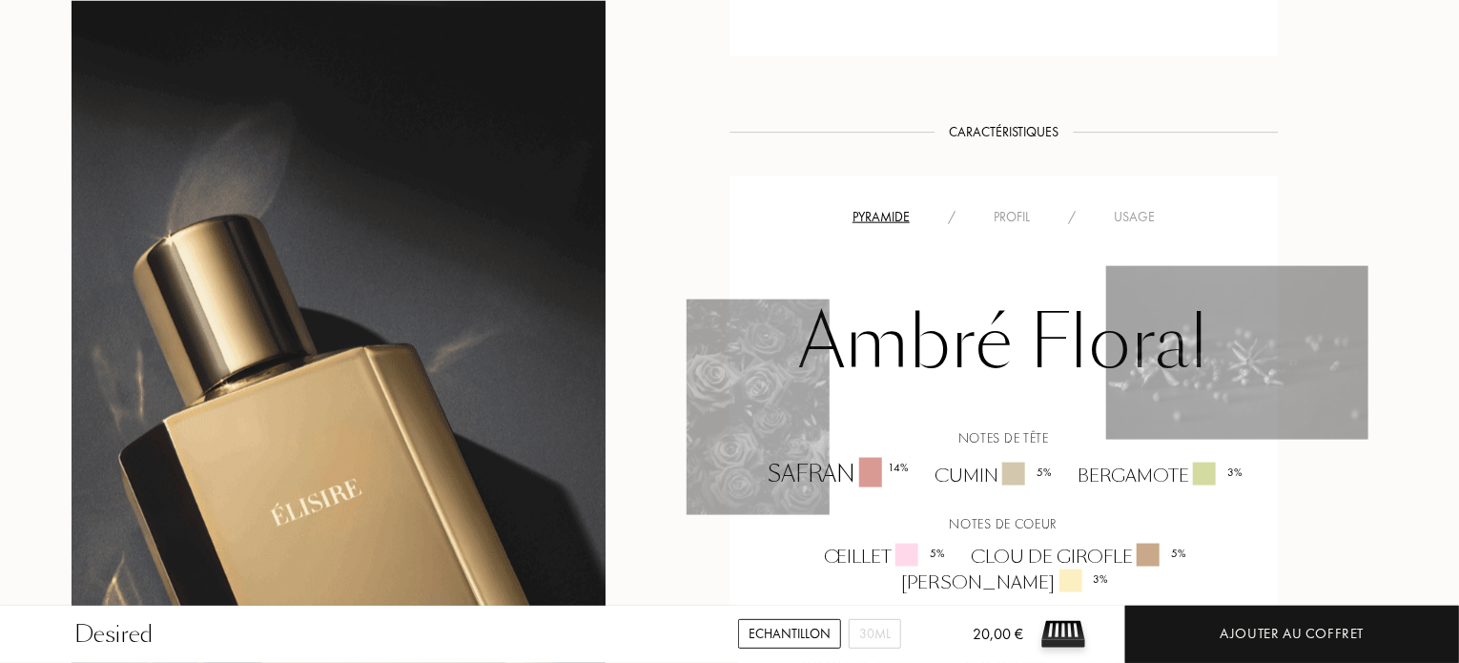
scroll to position [877, 0]
